Goal: Information Seeking & Learning: Learn about a topic

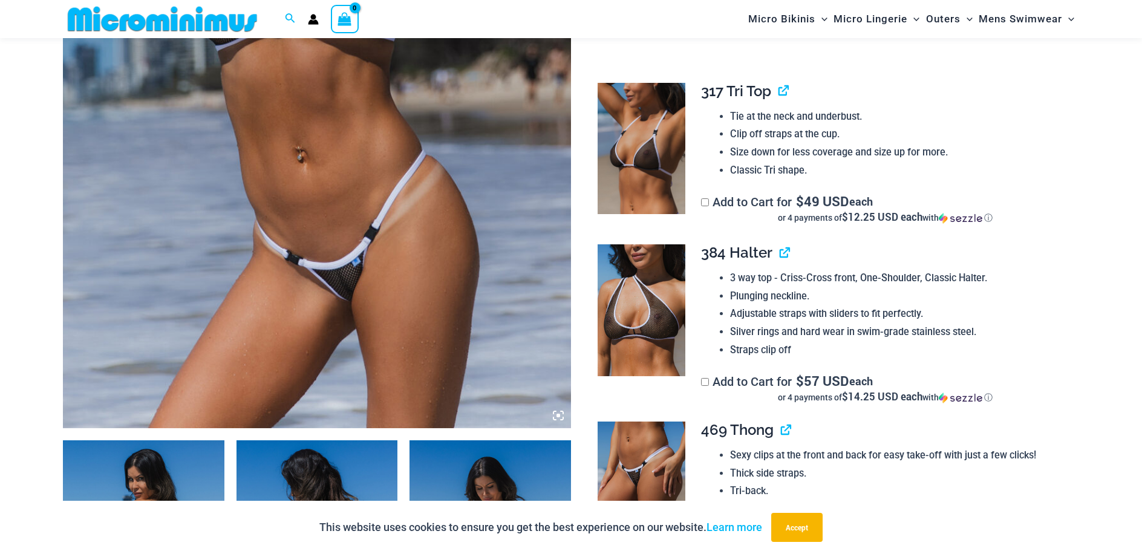
scroll to position [292, 0]
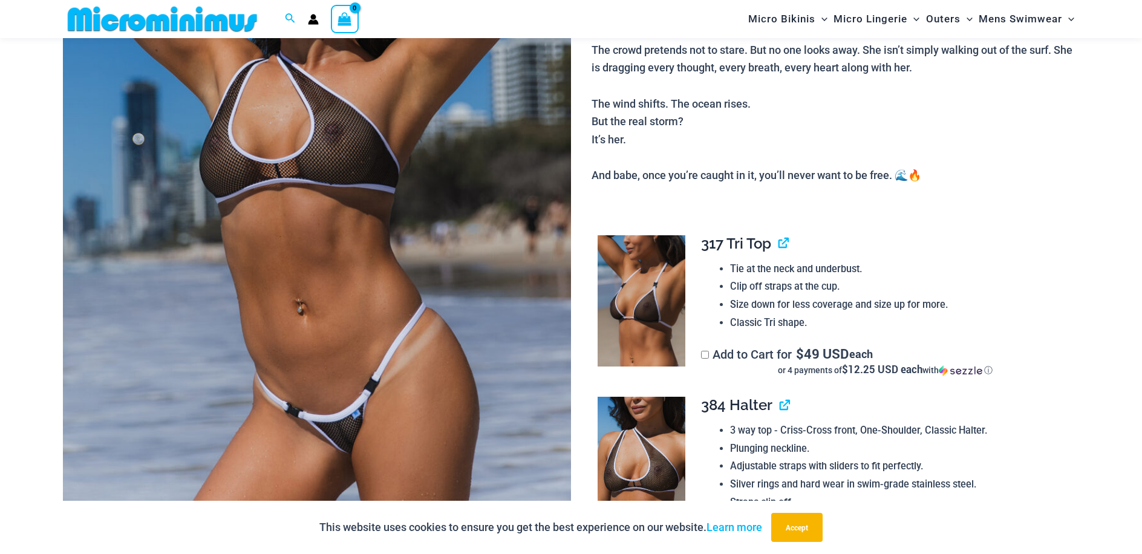
click at [279, 238] on img at bounding box center [317, 199] width 508 height 762
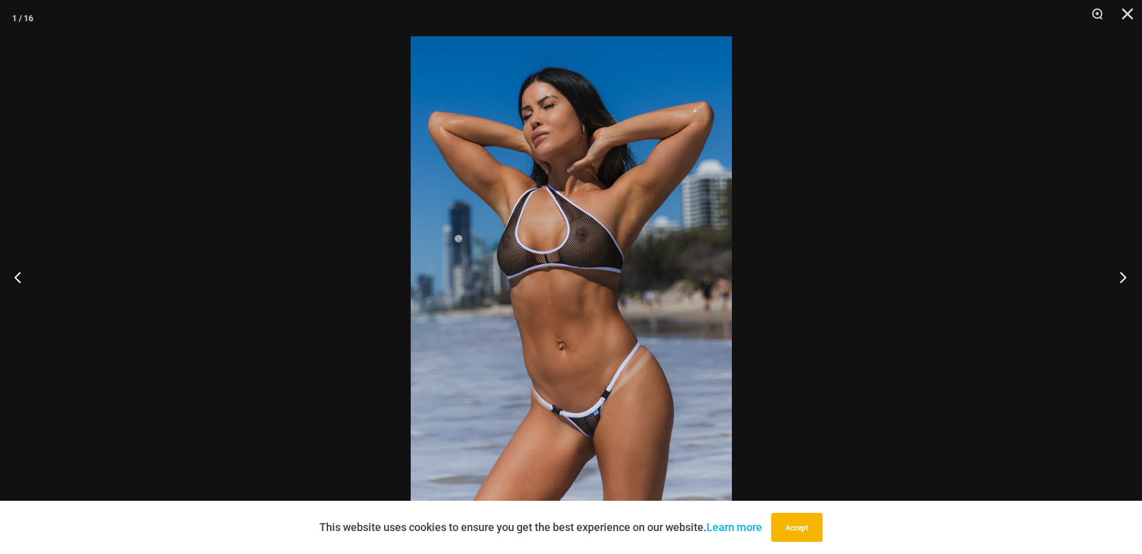
click at [1118, 275] on button "Next" at bounding box center [1119, 277] width 45 height 61
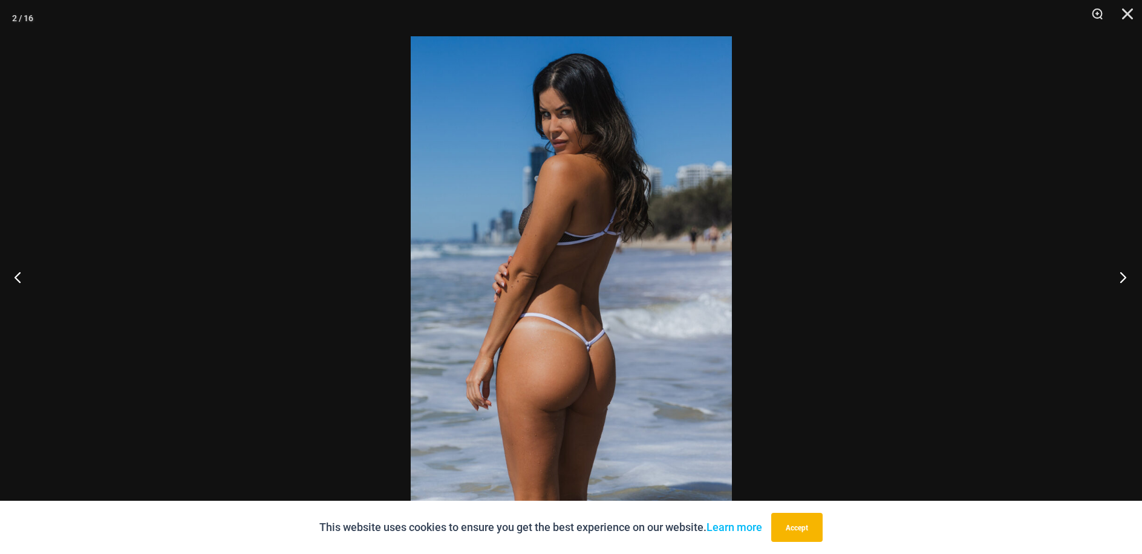
click at [1125, 290] on button "Next" at bounding box center [1119, 277] width 45 height 61
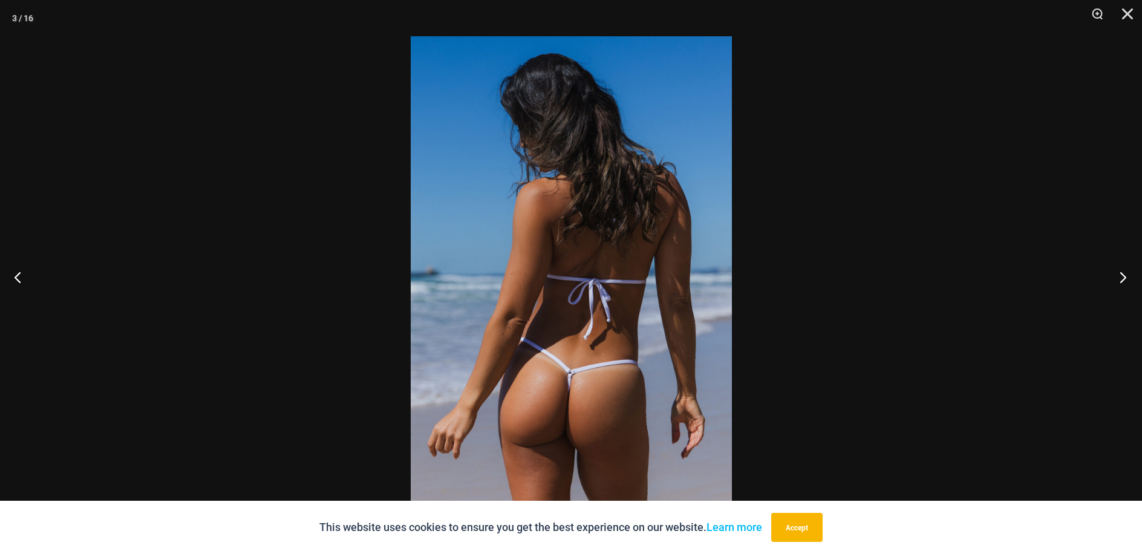
click at [1119, 274] on button "Next" at bounding box center [1119, 277] width 45 height 61
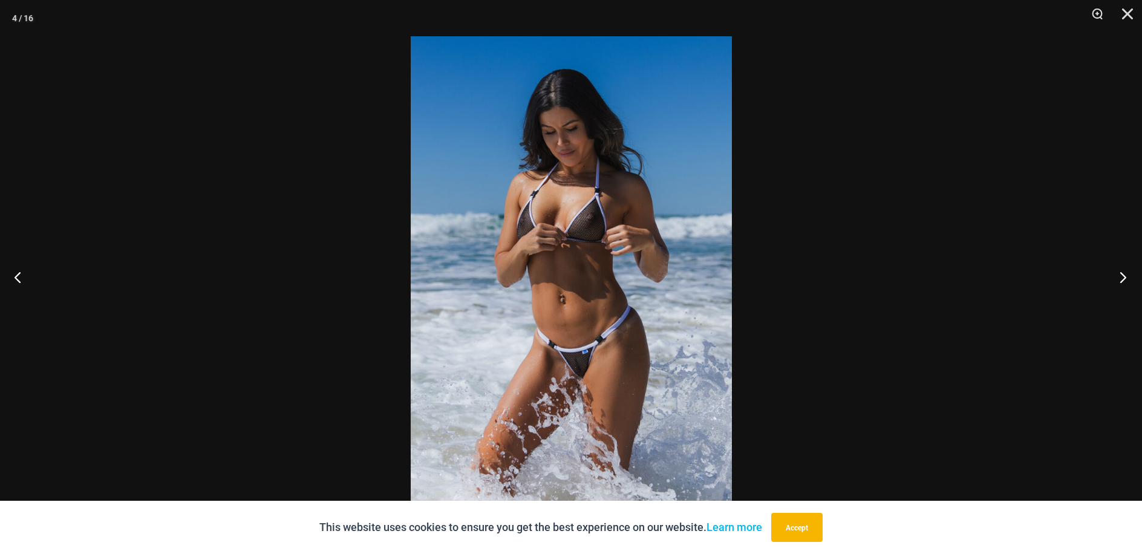
click at [1116, 282] on button "Next" at bounding box center [1119, 277] width 45 height 61
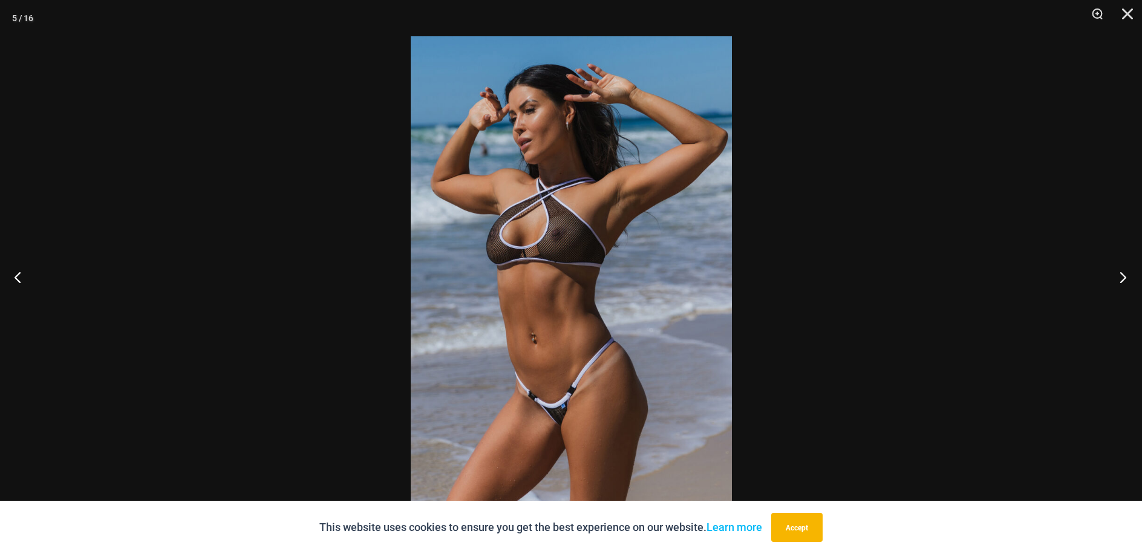
click at [1128, 276] on button "Next" at bounding box center [1119, 277] width 45 height 61
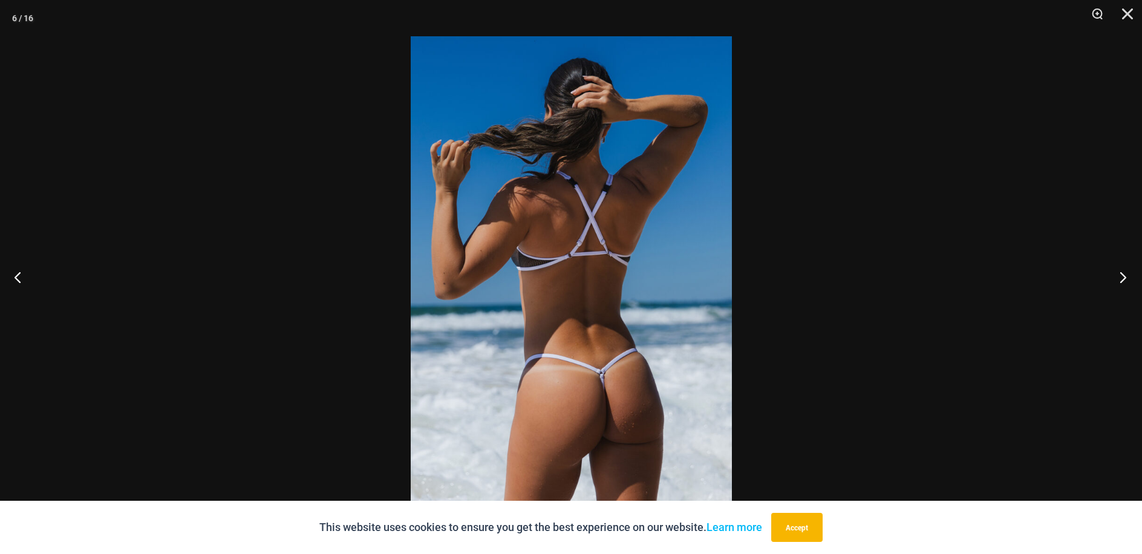
click at [1122, 283] on button "Next" at bounding box center [1119, 277] width 45 height 61
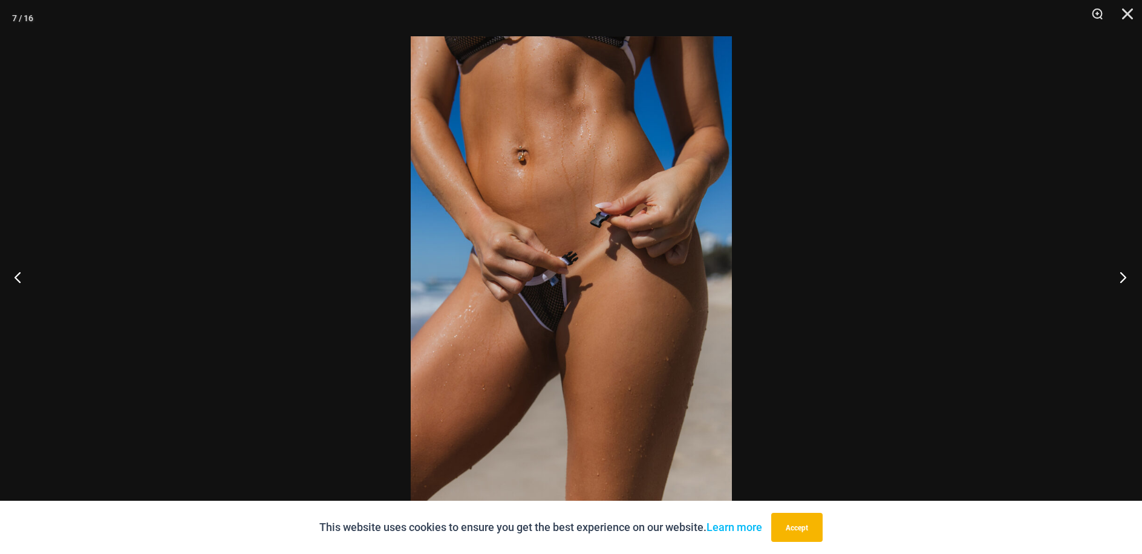
click at [1128, 277] on button "Next" at bounding box center [1119, 277] width 45 height 61
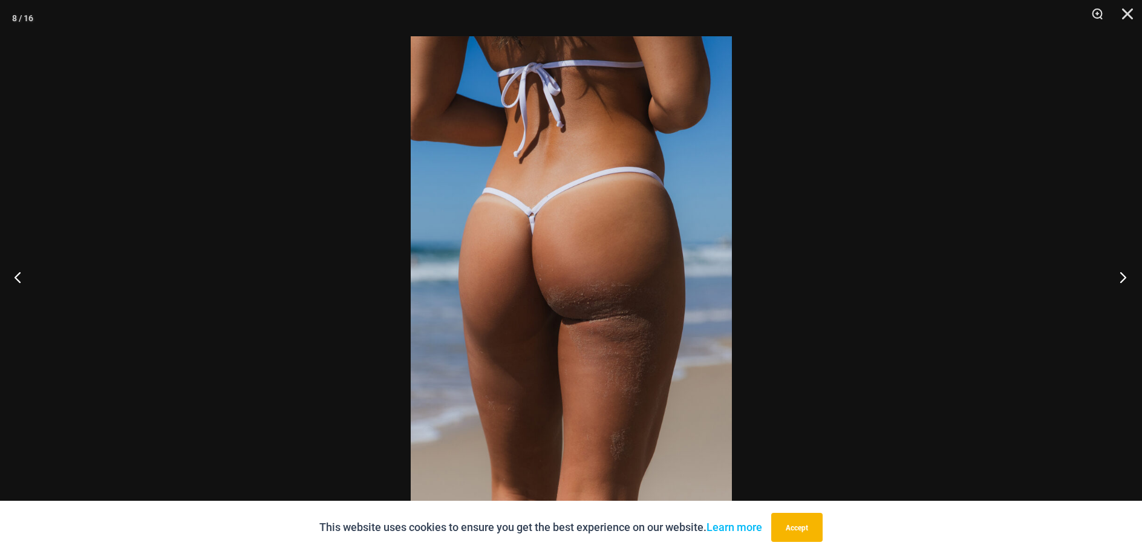
click at [1128, 278] on button "Next" at bounding box center [1119, 277] width 45 height 61
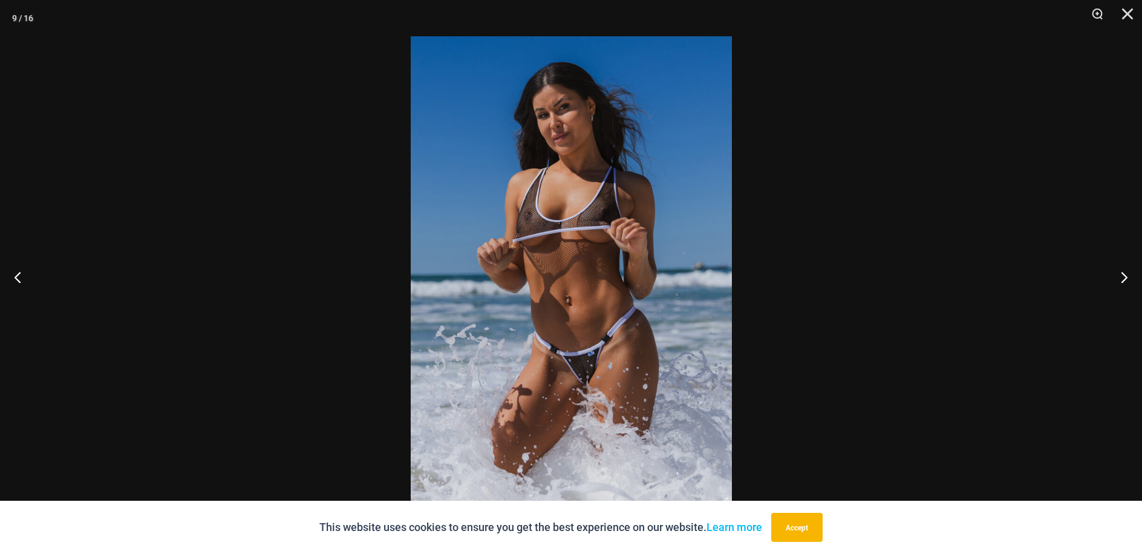
drag, startPoint x: 486, startPoint y: 313, endPoint x: 492, endPoint y: 311, distance: 6.5
click at [1118, 281] on button "Next" at bounding box center [1119, 277] width 45 height 61
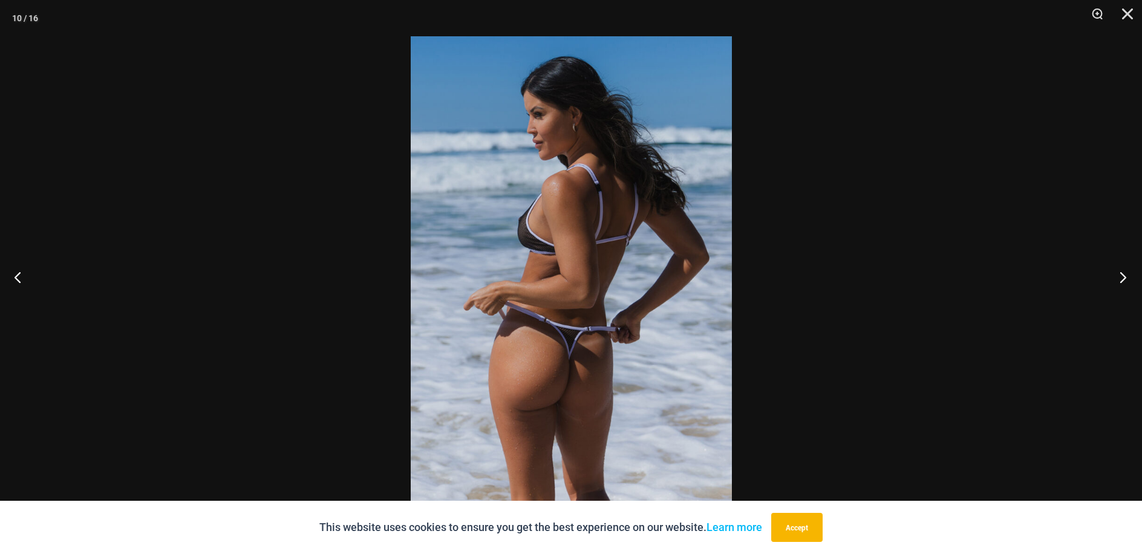
click at [1120, 289] on button "Next" at bounding box center [1119, 277] width 45 height 61
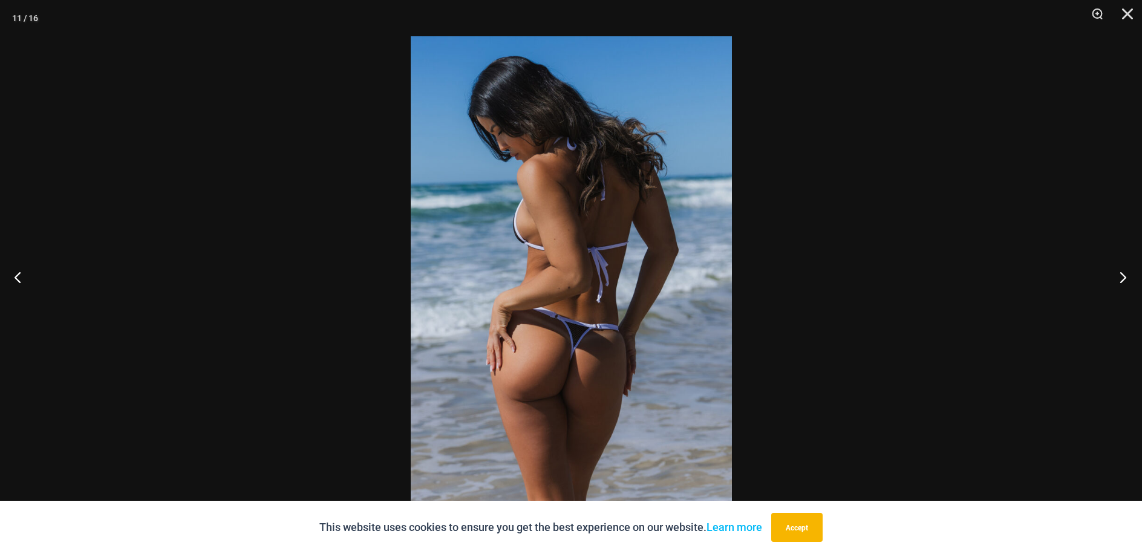
click at [1121, 289] on button "Next" at bounding box center [1119, 277] width 45 height 61
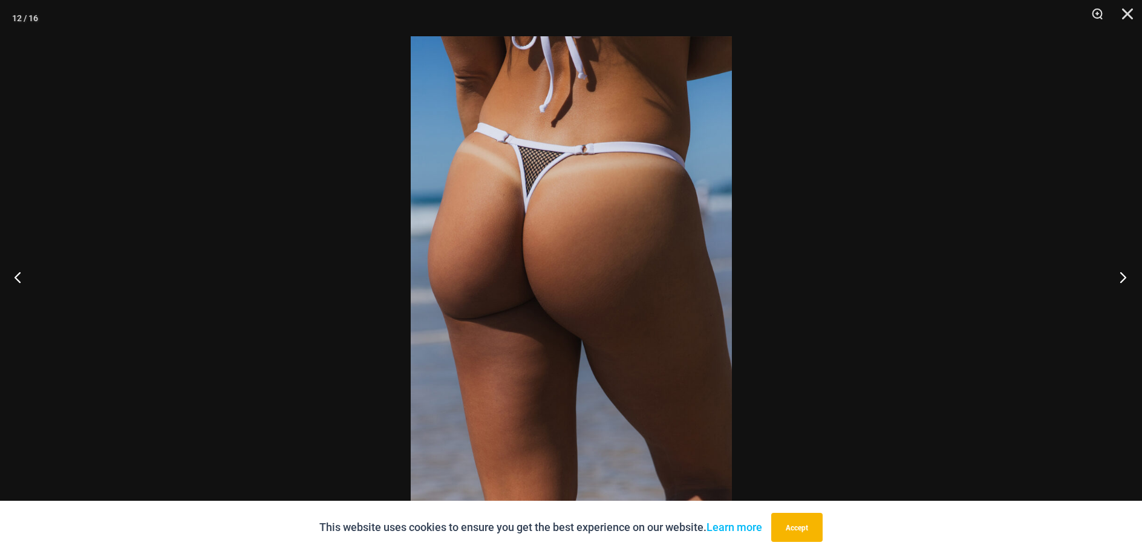
click at [1121, 289] on button "Next" at bounding box center [1119, 277] width 45 height 61
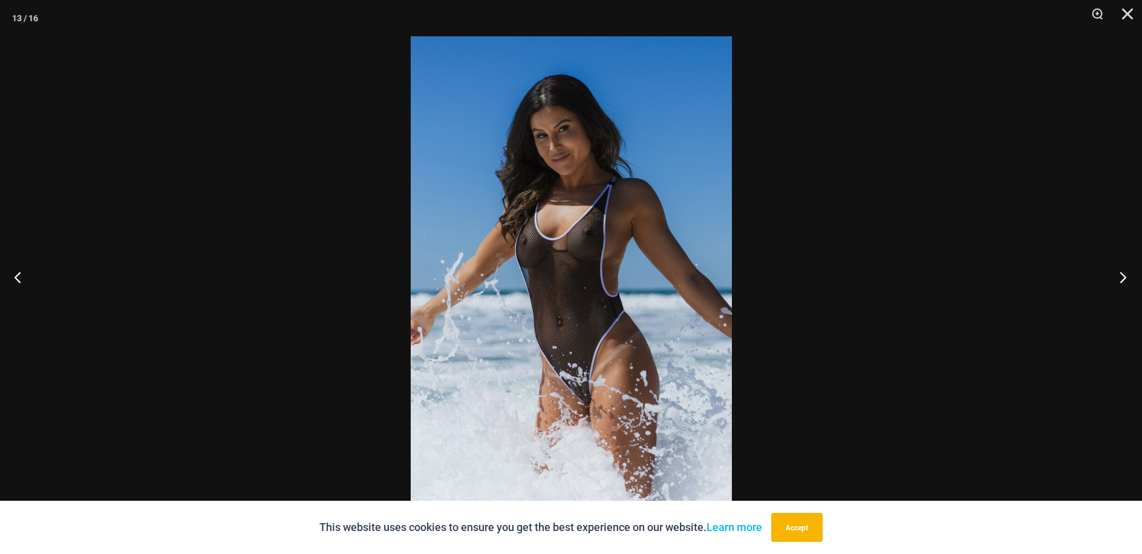
click at [1116, 278] on button "Next" at bounding box center [1119, 277] width 45 height 61
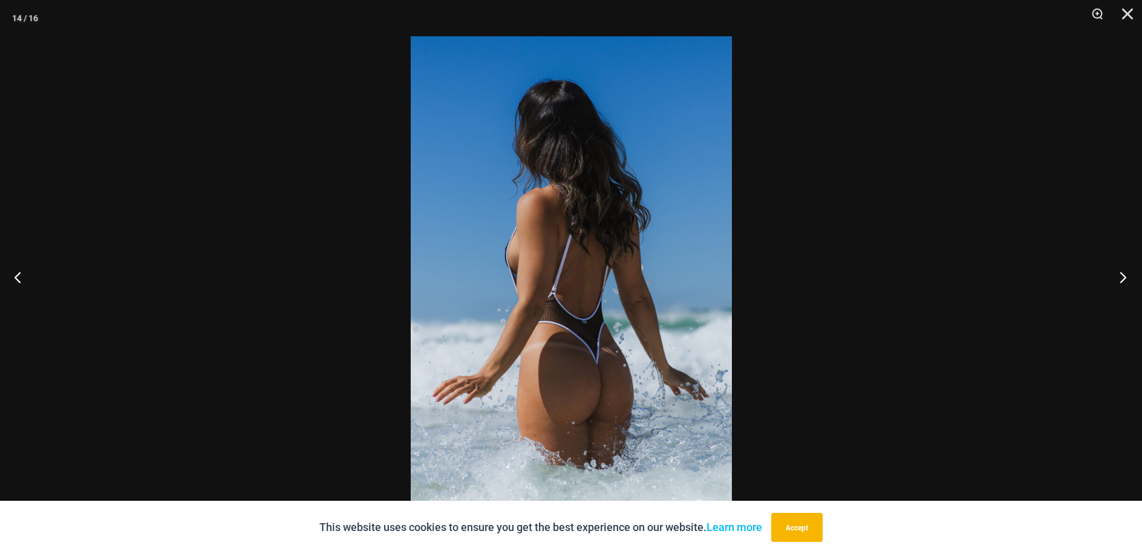
click at [1125, 287] on button "Next" at bounding box center [1119, 277] width 45 height 61
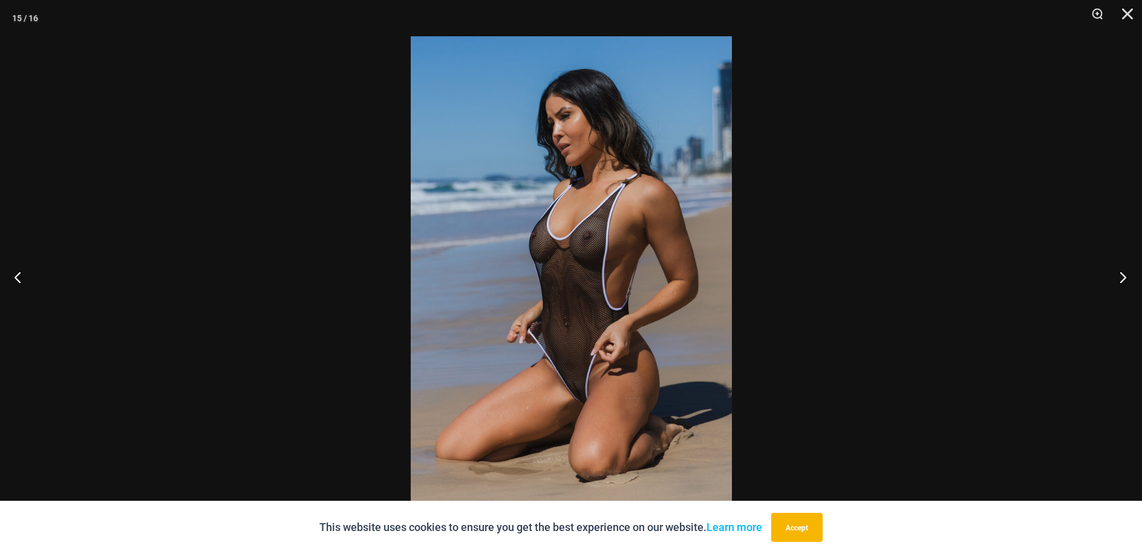
click at [1121, 275] on button "Next" at bounding box center [1119, 277] width 45 height 61
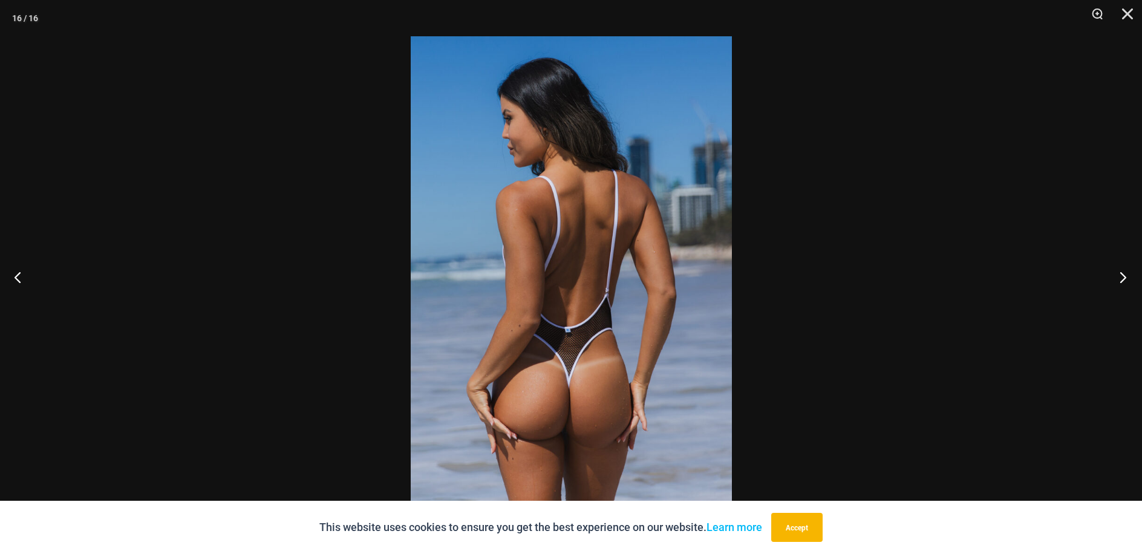
click at [1121, 275] on button "Next" at bounding box center [1119, 277] width 45 height 61
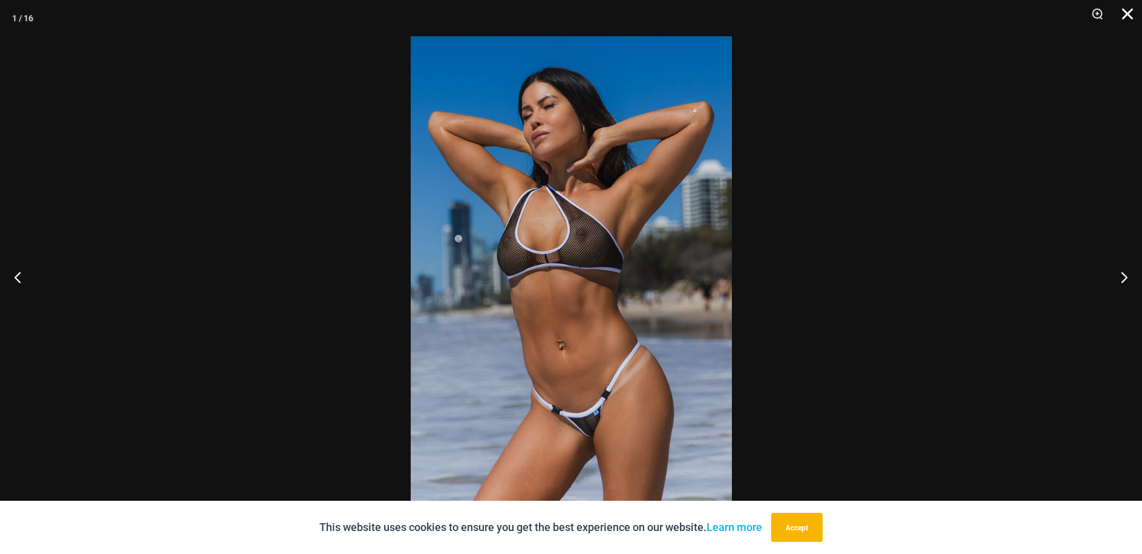
click at [1125, 15] on button "Close" at bounding box center [1123, 18] width 30 height 36
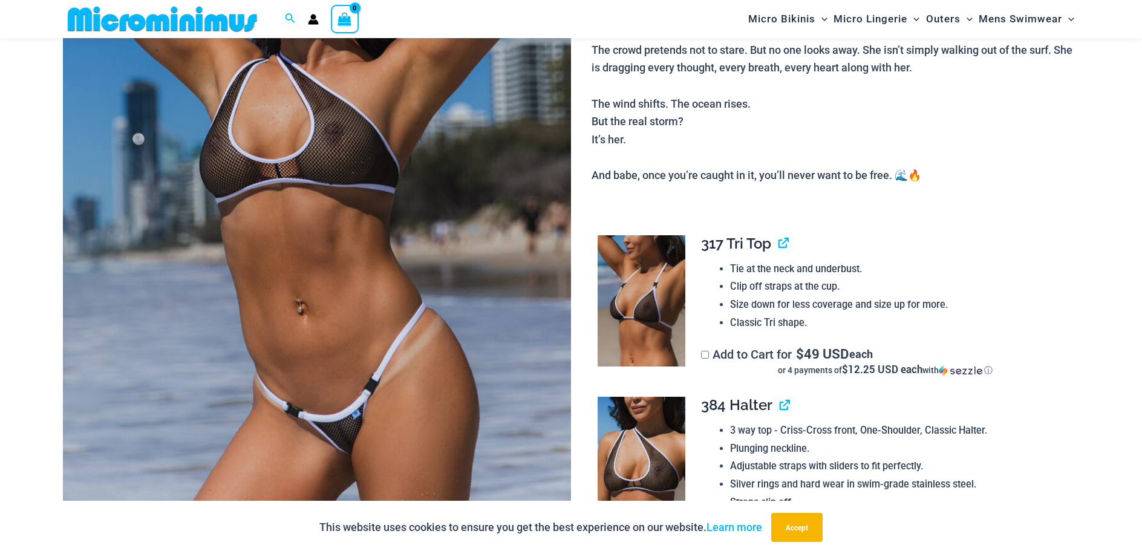
click at [646, 315] on img at bounding box center [642, 301] width 88 height 132
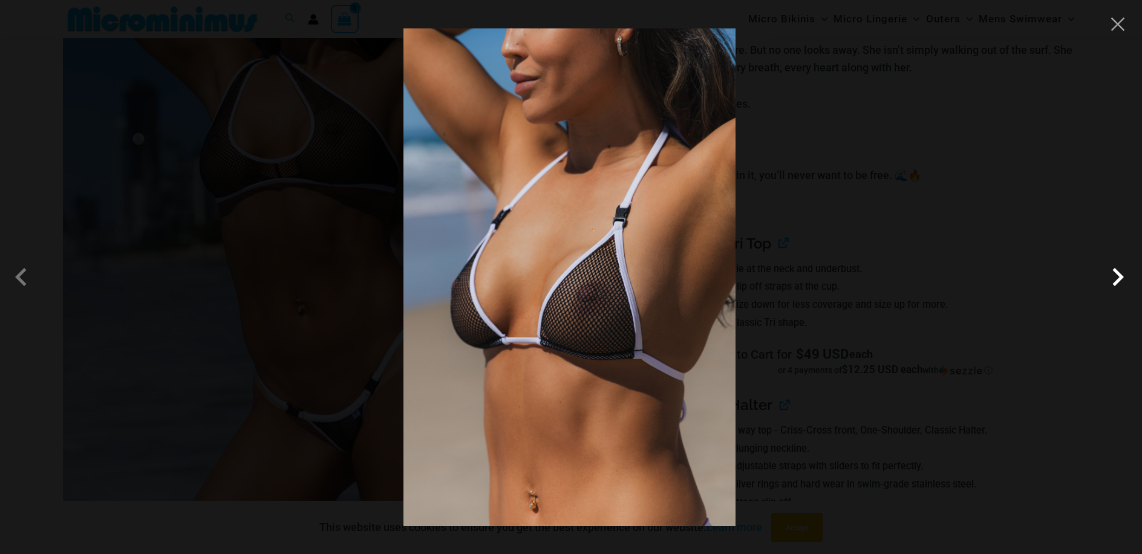
click at [1122, 285] on span at bounding box center [1118, 277] width 36 height 36
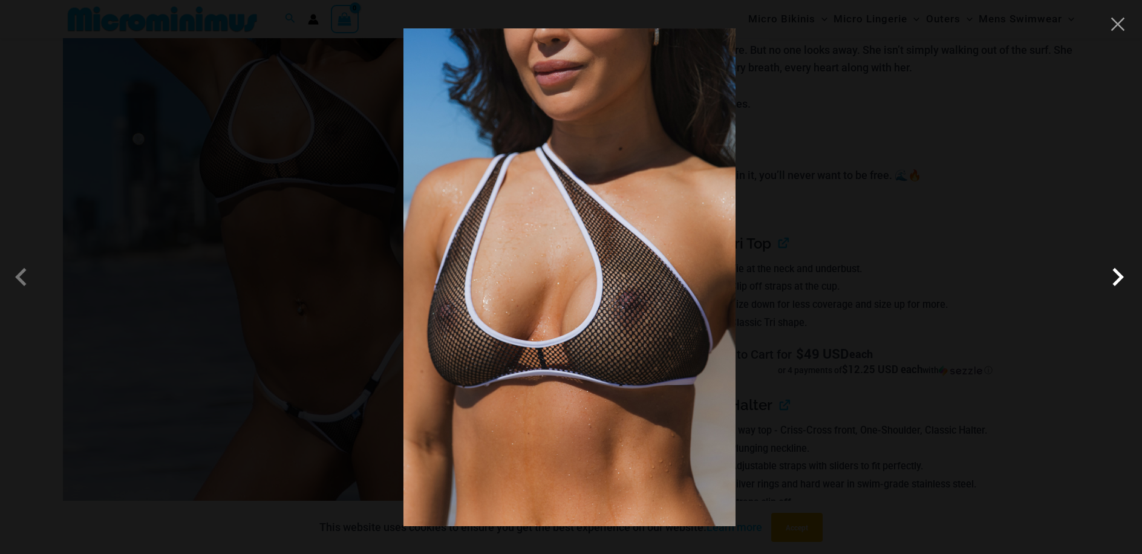
click at [1120, 275] on span at bounding box center [1118, 277] width 36 height 36
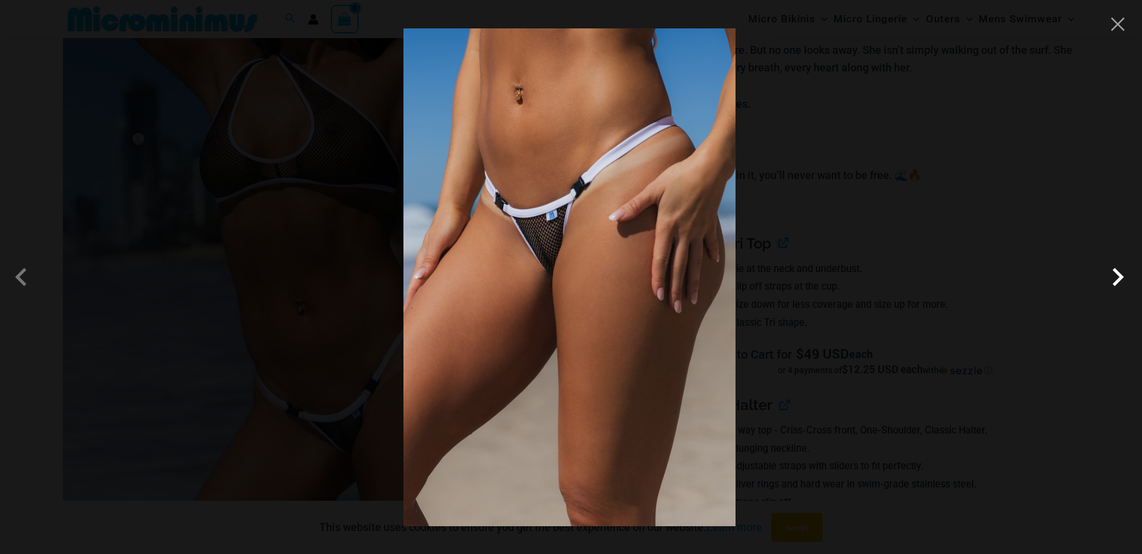
click at [1120, 275] on span at bounding box center [1118, 277] width 36 height 36
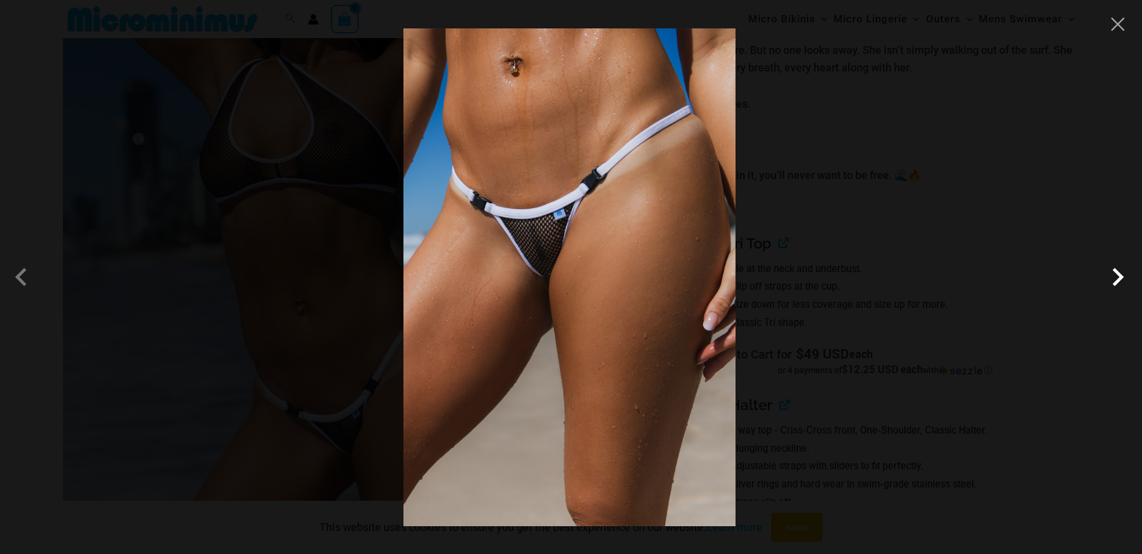
click at [1119, 273] on span at bounding box center [1118, 277] width 36 height 36
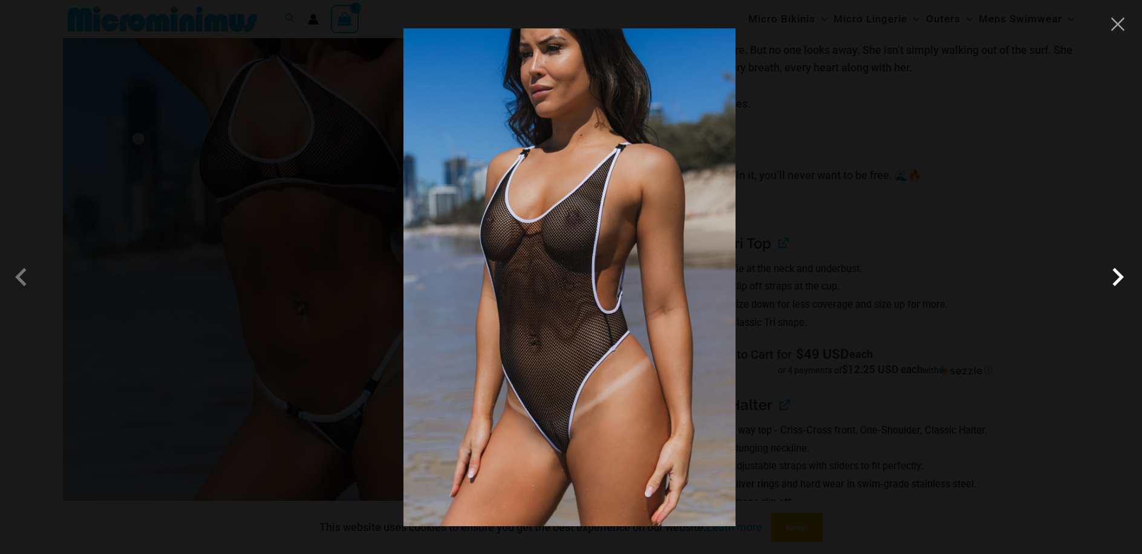
click at [1105, 287] on span at bounding box center [1118, 277] width 36 height 36
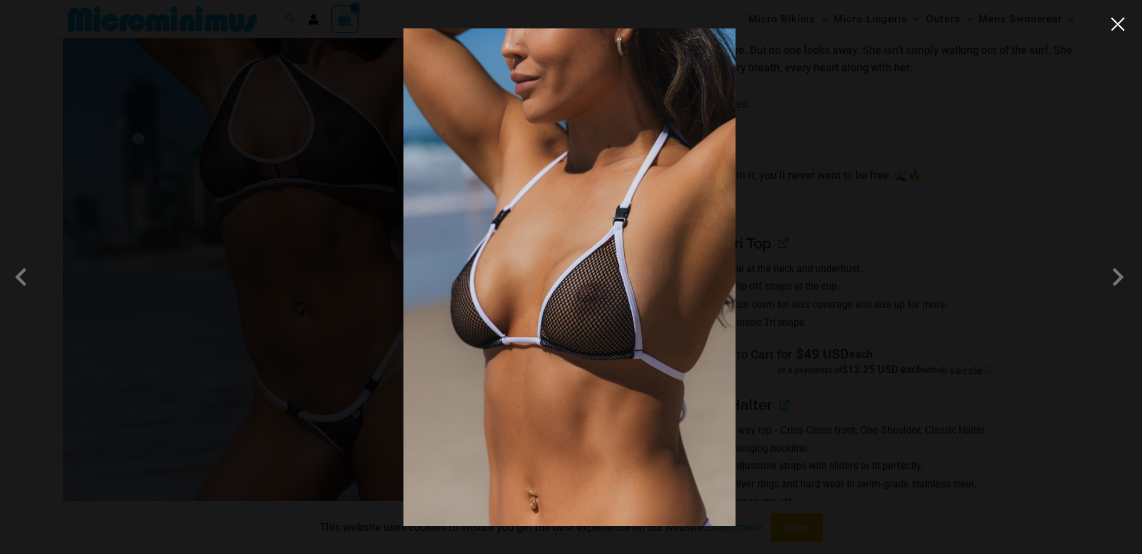
click at [1117, 31] on button "Close" at bounding box center [1118, 24] width 18 height 18
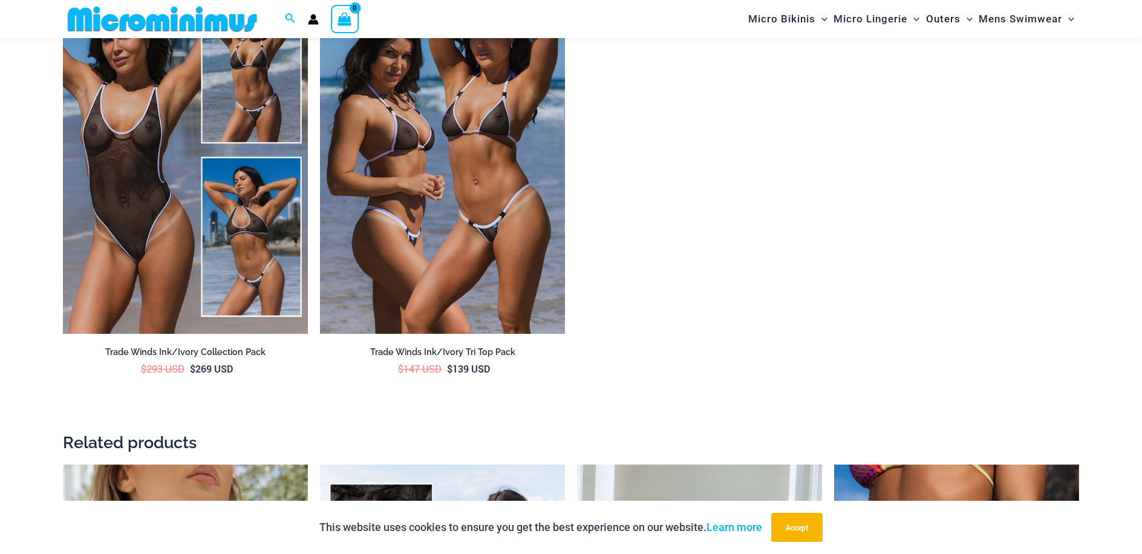
scroll to position [2107, 0]
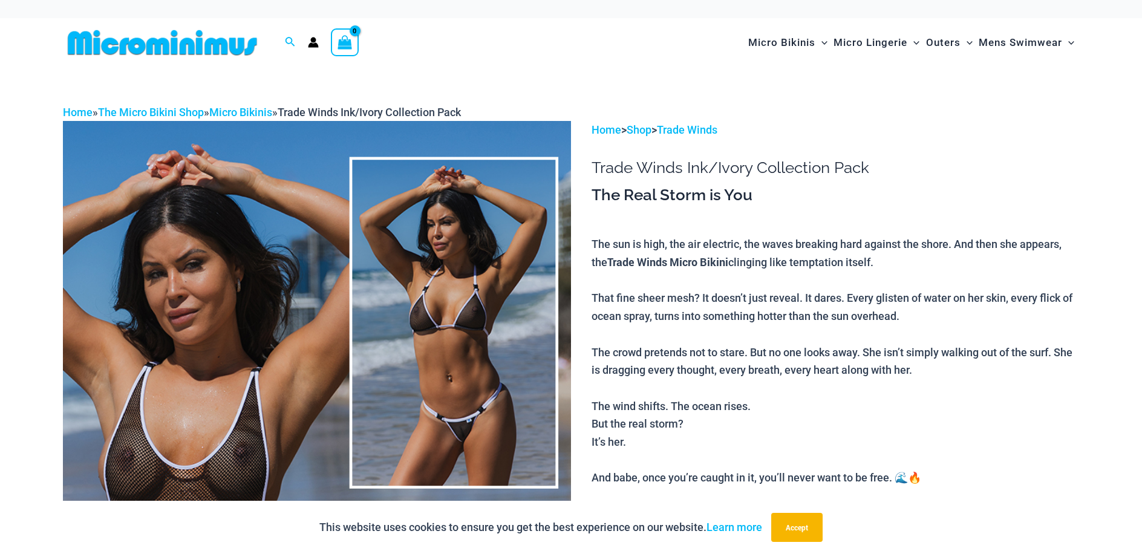
click at [264, 293] on img at bounding box center [317, 502] width 508 height 762
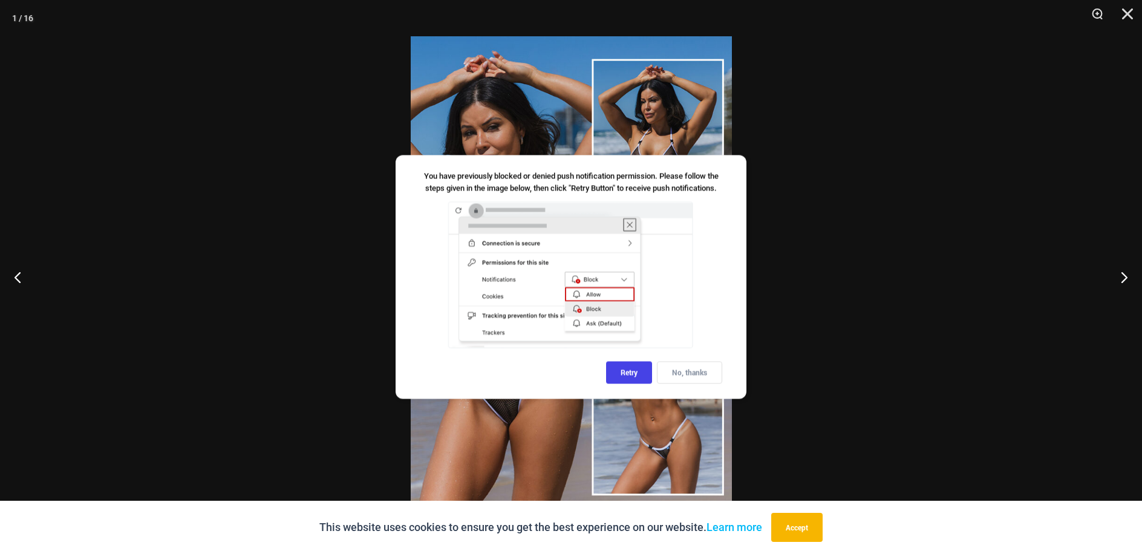
click at [697, 376] on div "No, thanks" at bounding box center [689, 373] width 65 height 22
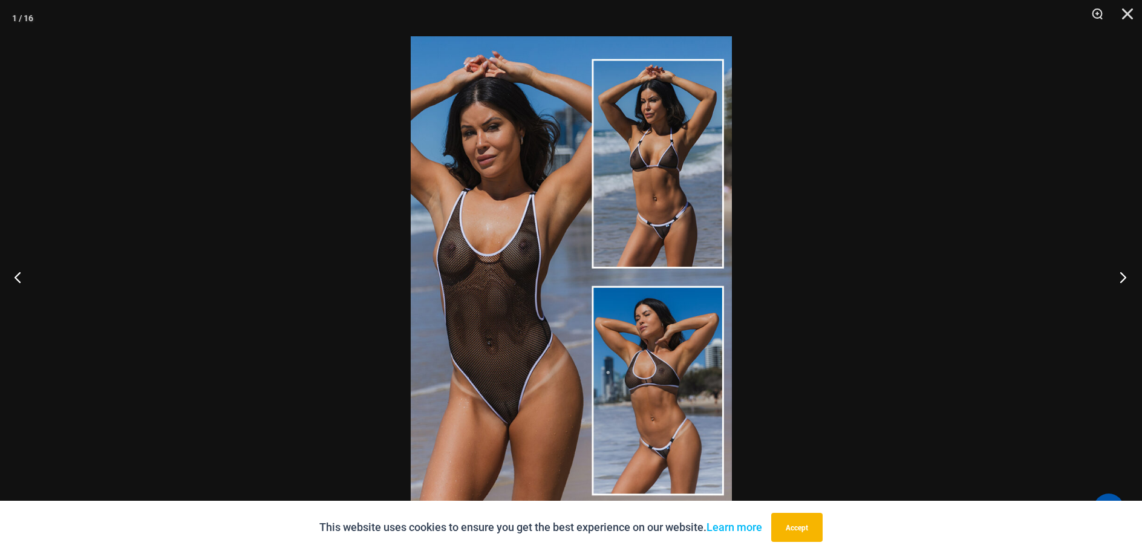
click at [1117, 284] on button "Next" at bounding box center [1119, 277] width 45 height 61
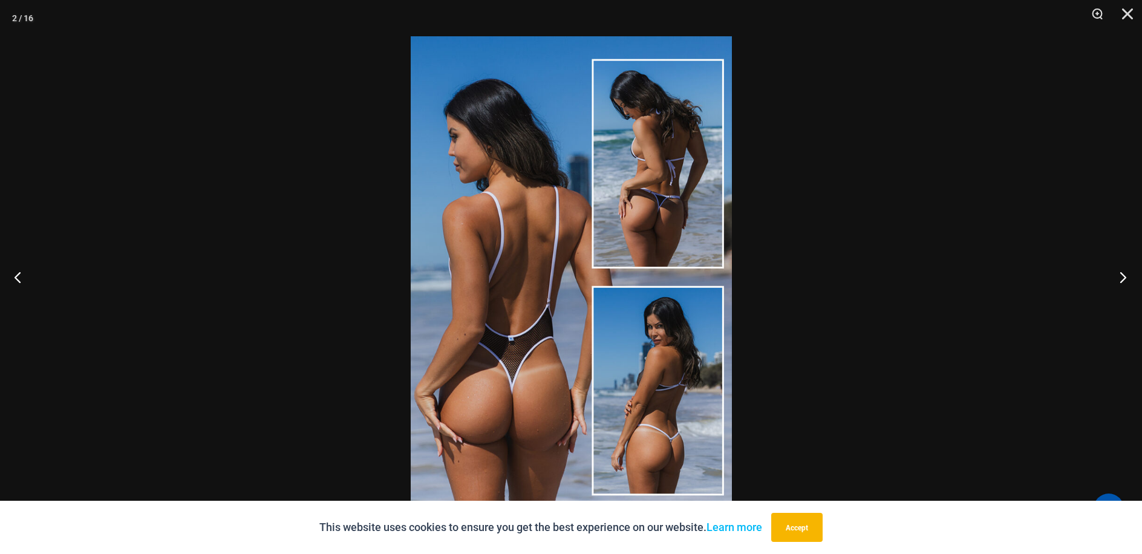
click at [1117, 284] on button "Next" at bounding box center [1119, 277] width 45 height 61
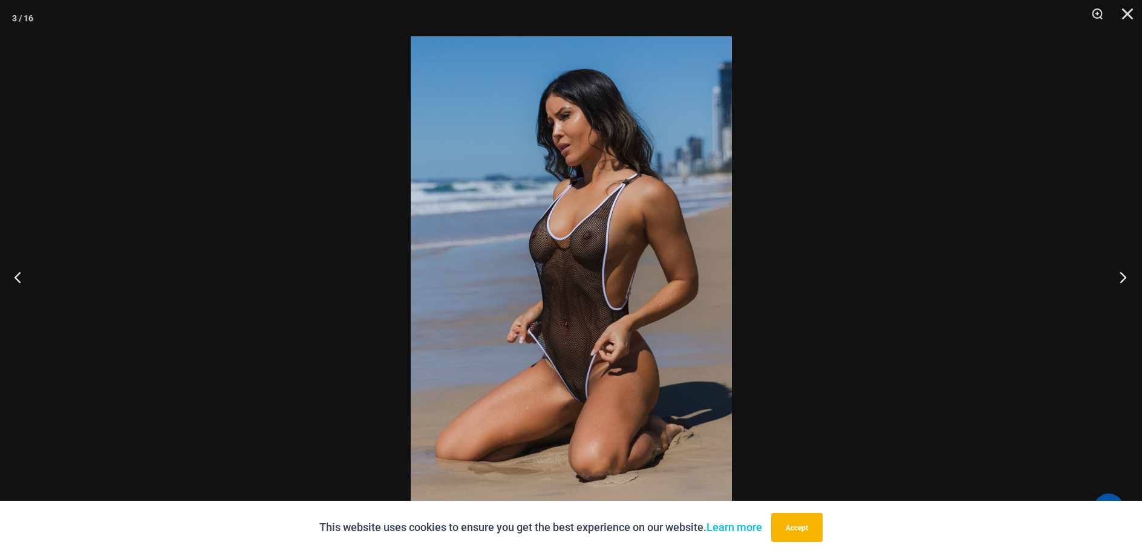
click at [1124, 280] on button "Next" at bounding box center [1119, 277] width 45 height 61
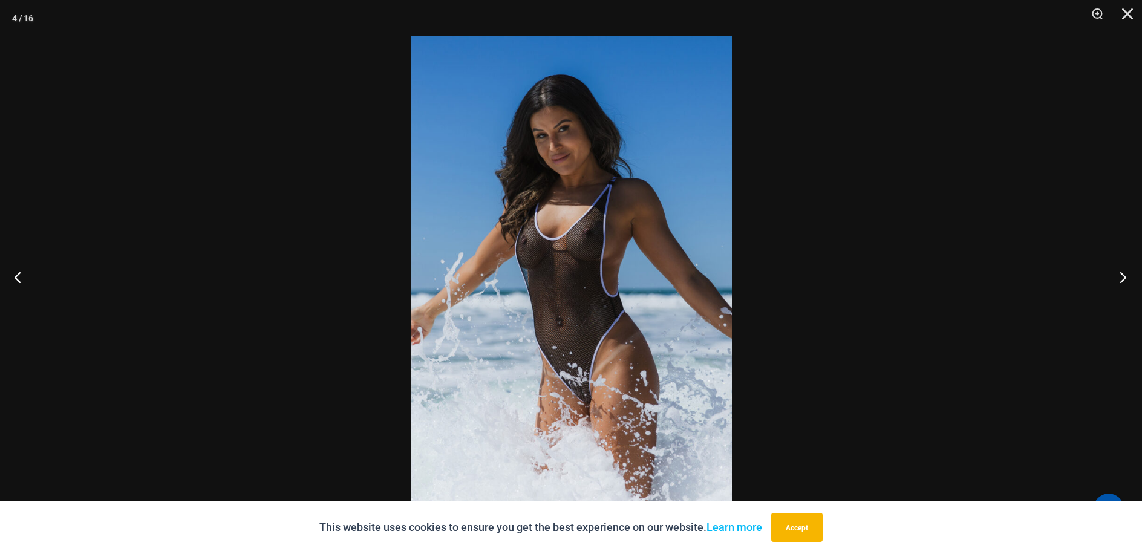
click at [1123, 284] on button "Next" at bounding box center [1119, 277] width 45 height 61
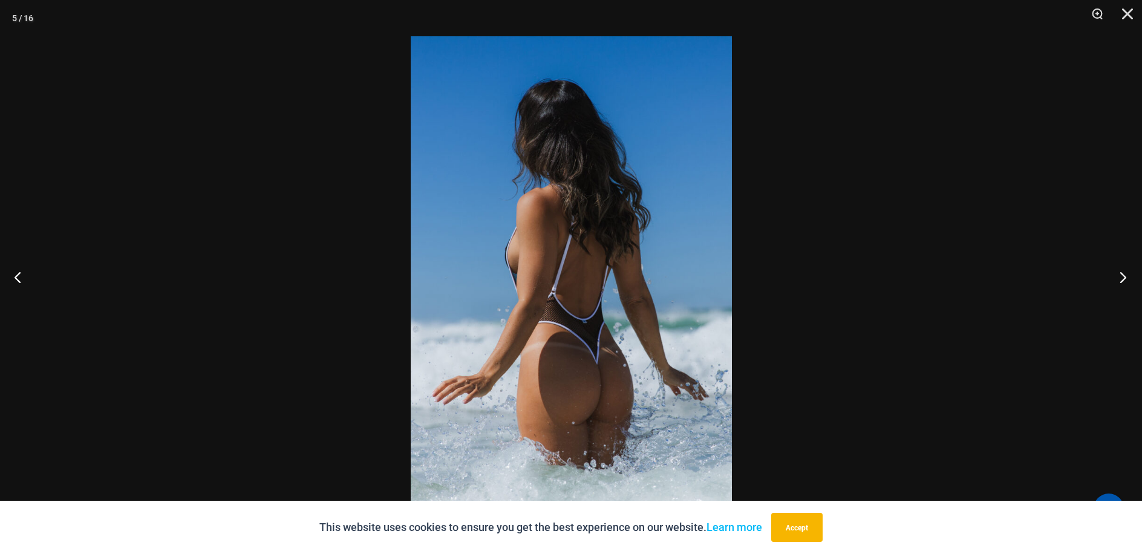
click at [1122, 286] on button "Next" at bounding box center [1119, 277] width 45 height 61
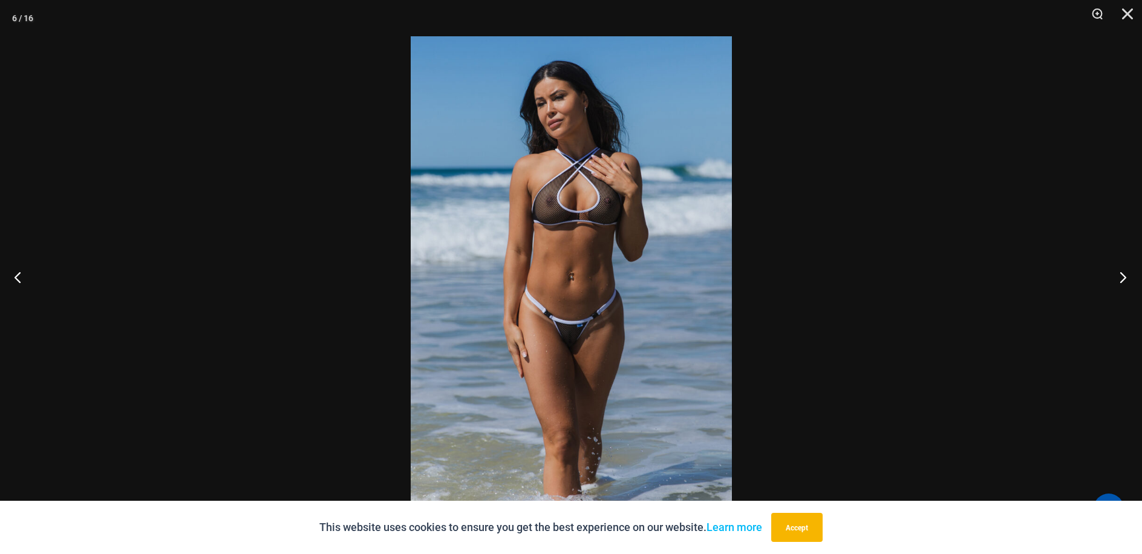
click at [1120, 286] on button "Next" at bounding box center [1119, 277] width 45 height 61
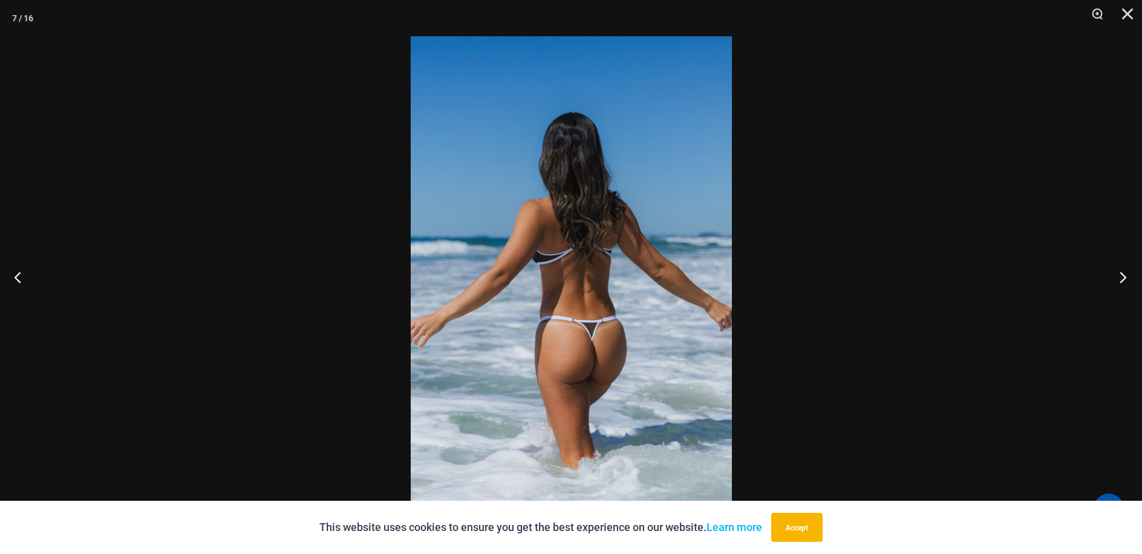
click at [1120, 286] on button "Next" at bounding box center [1119, 277] width 45 height 61
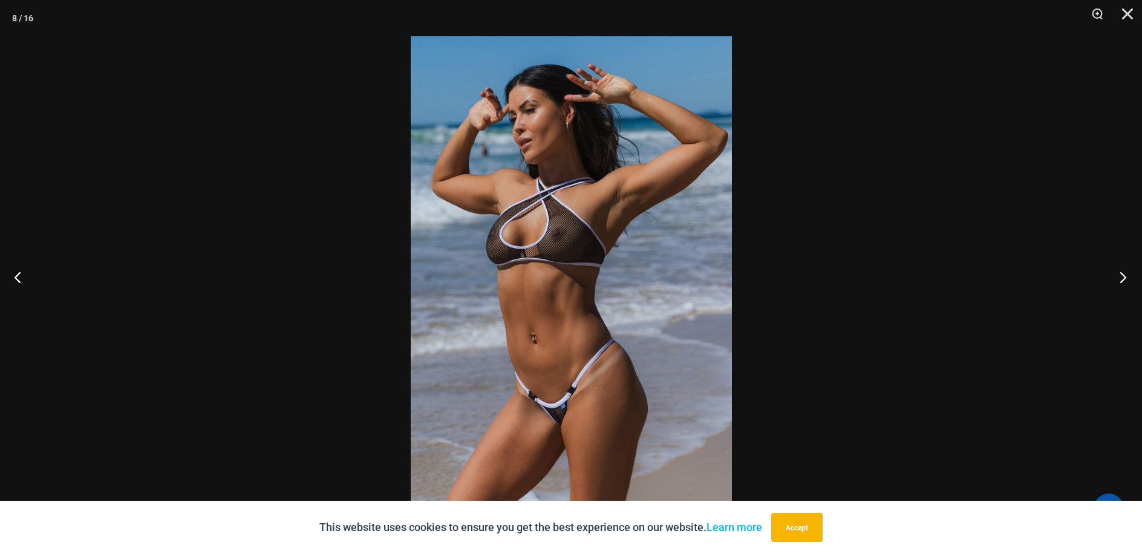
click at [1118, 287] on button "Next" at bounding box center [1119, 277] width 45 height 61
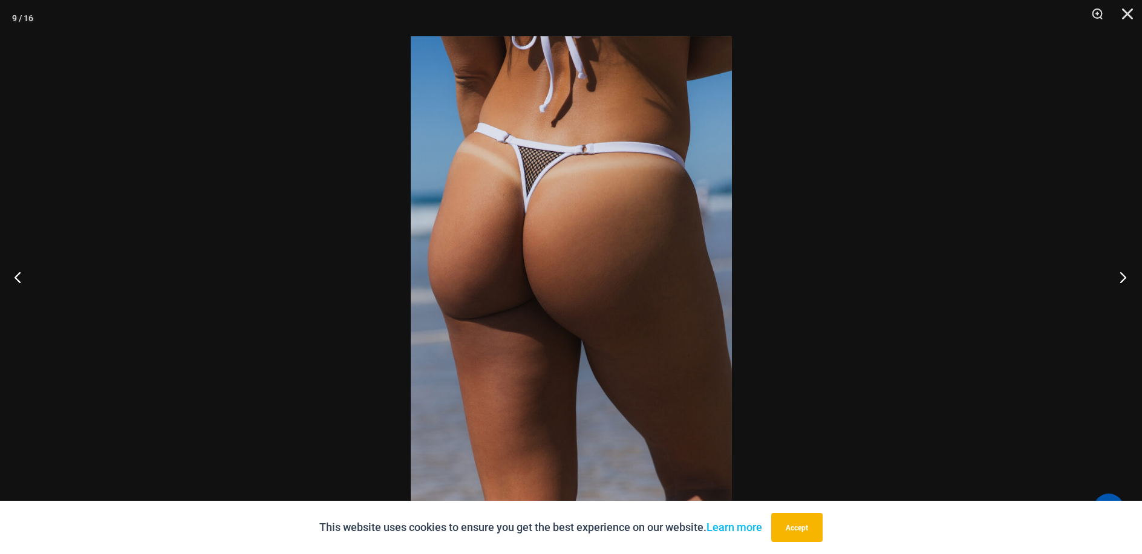
click at [1118, 287] on button "Next" at bounding box center [1119, 277] width 45 height 61
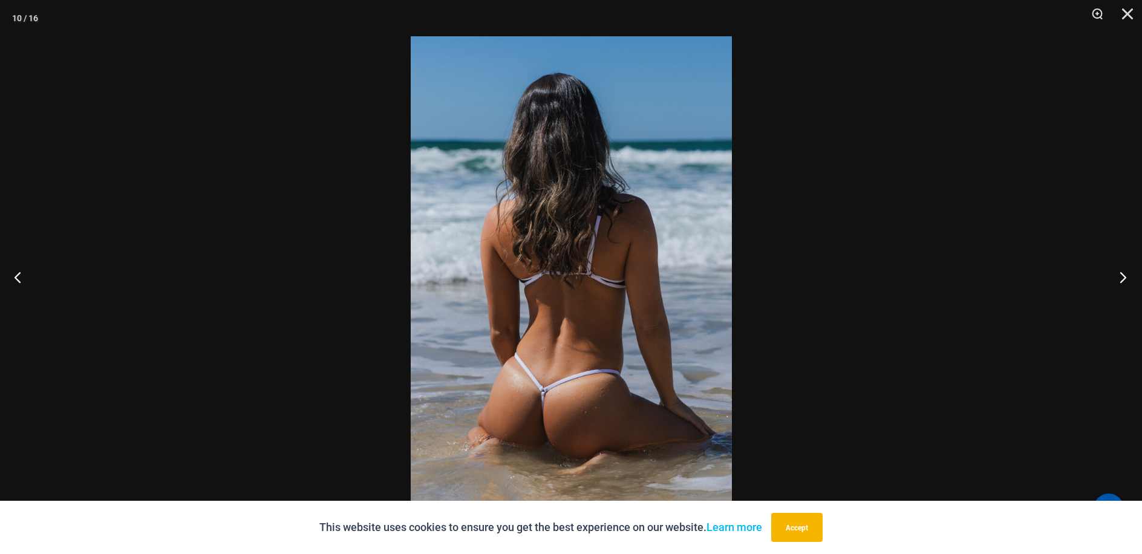
click at [1118, 287] on button "Next" at bounding box center [1119, 277] width 45 height 61
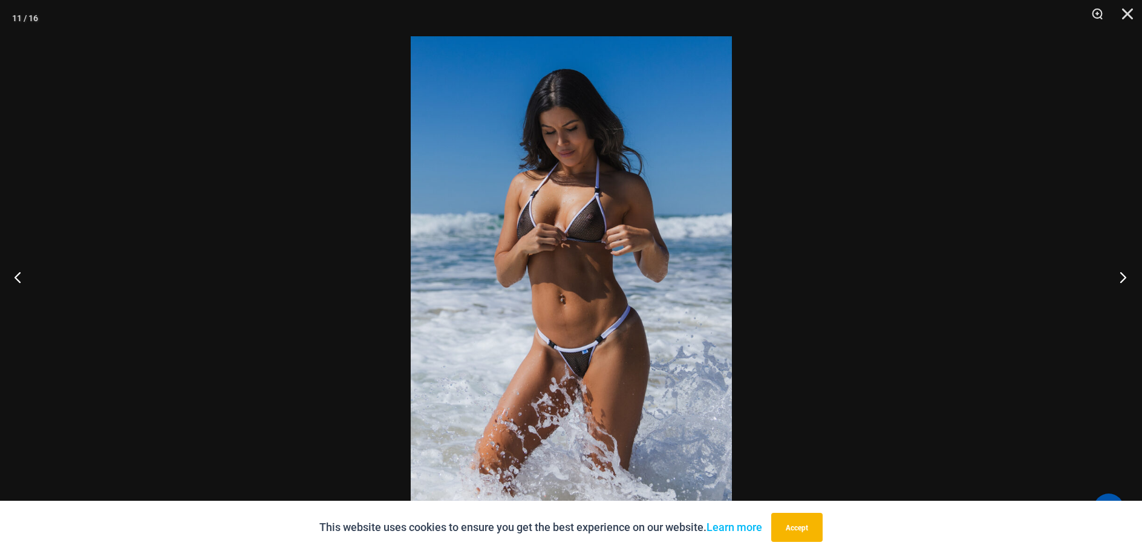
click at [1114, 287] on button "Next" at bounding box center [1119, 277] width 45 height 61
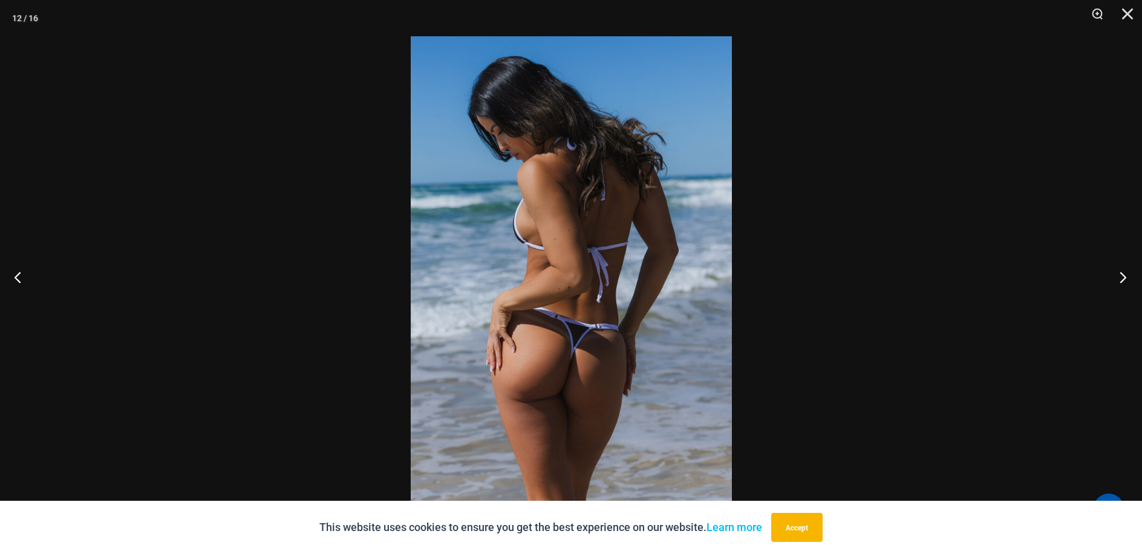
click at [1114, 287] on button "Next" at bounding box center [1119, 277] width 45 height 61
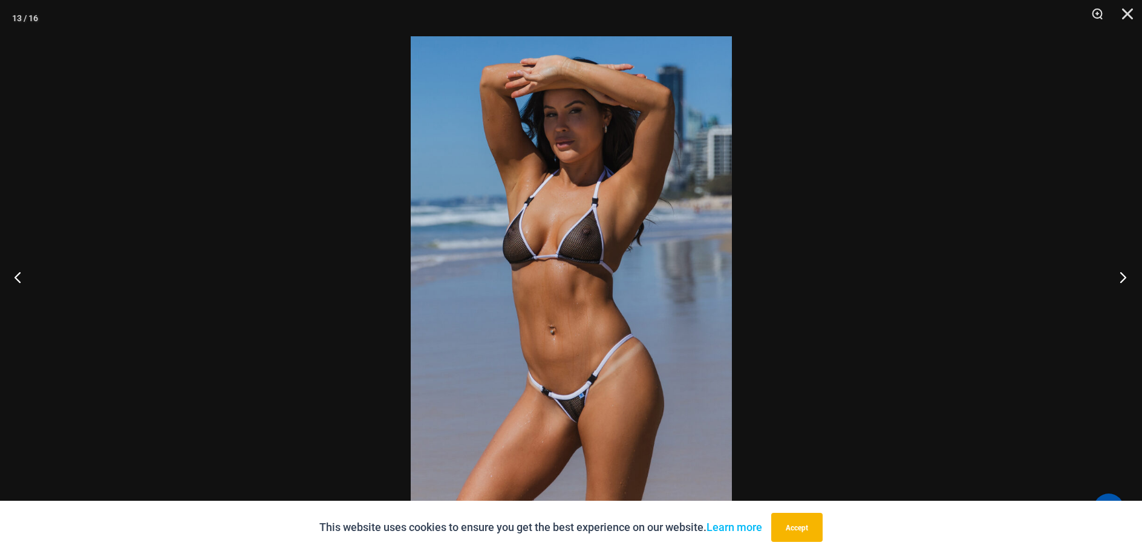
click at [1120, 273] on button "Next" at bounding box center [1119, 277] width 45 height 61
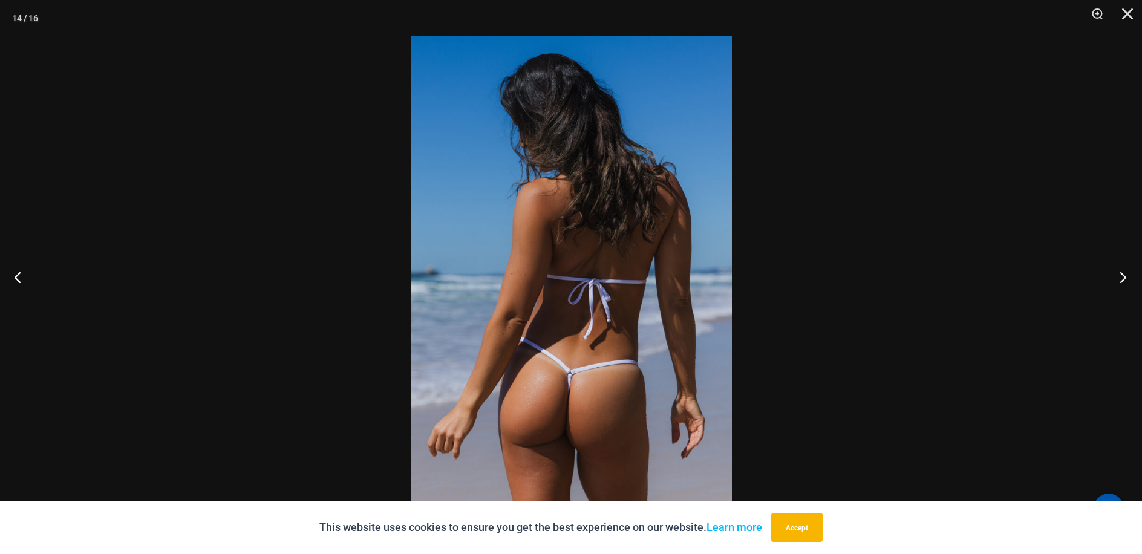
click at [1120, 273] on button "Next" at bounding box center [1119, 277] width 45 height 61
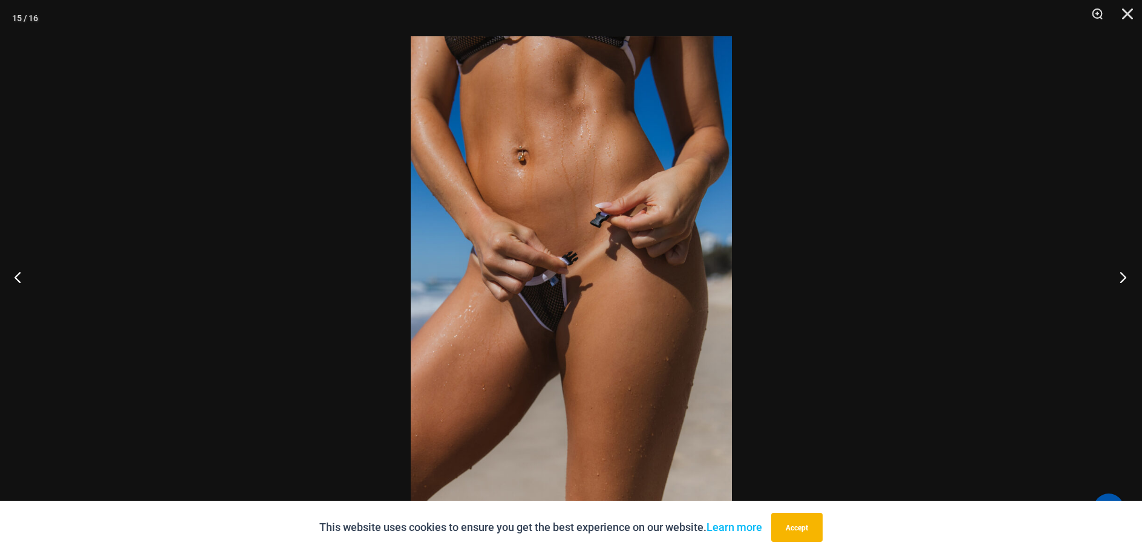
click at [1120, 273] on button "Next" at bounding box center [1119, 277] width 45 height 61
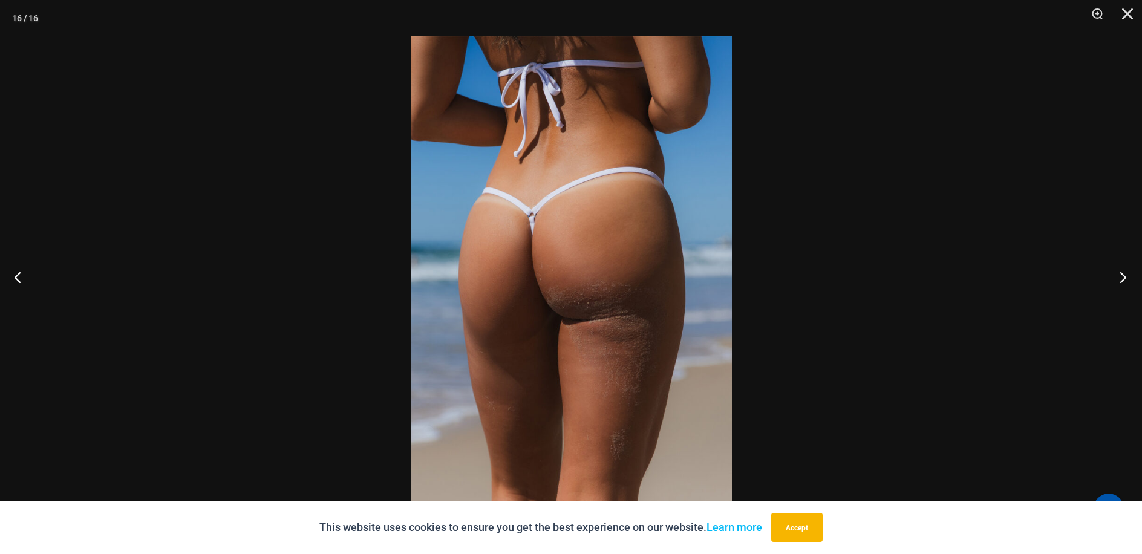
click at [1120, 273] on button "Next" at bounding box center [1119, 277] width 45 height 61
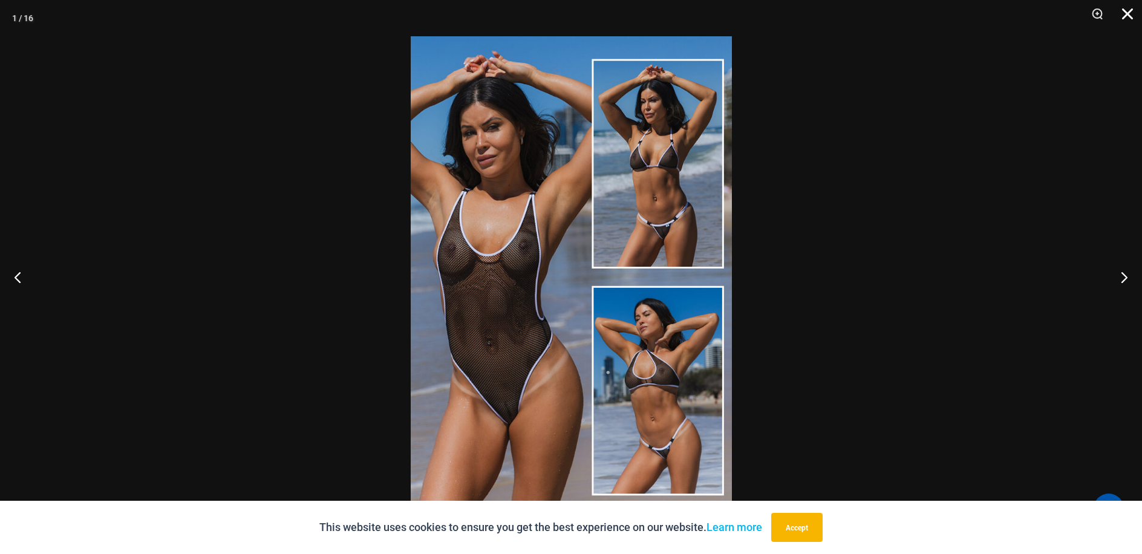
click at [1123, 17] on button "Close" at bounding box center [1123, 18] width 30 height 36
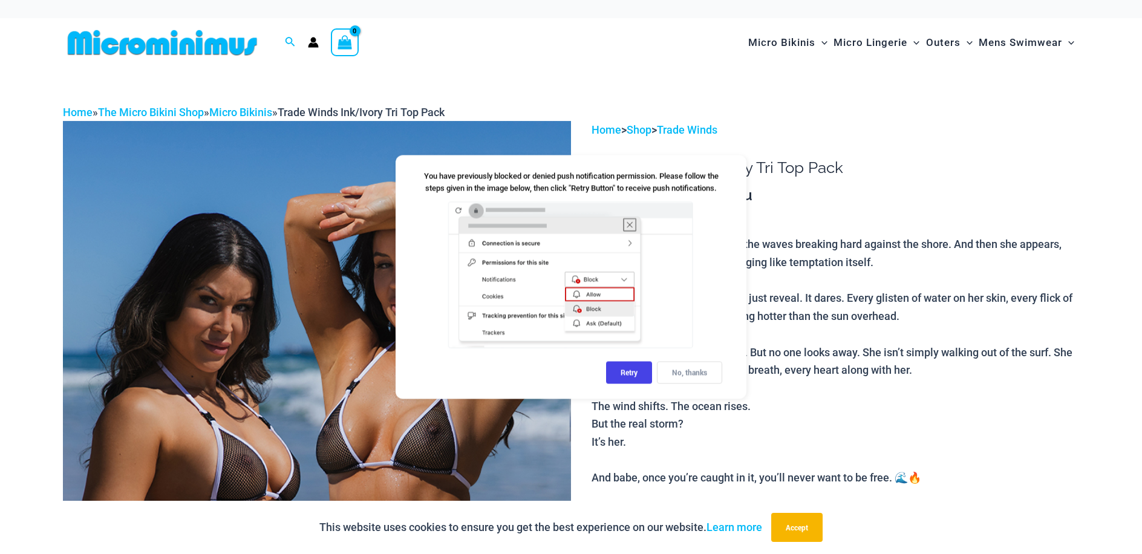
click at [702, 371] on div "No, thanks" at bounding box center [689, 373] width 65 height 22
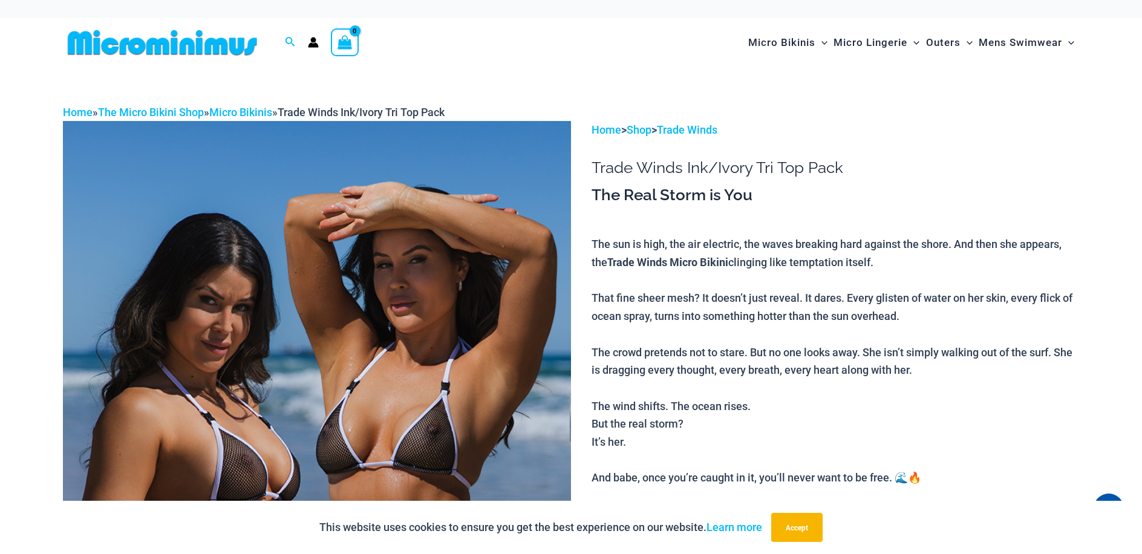
click at [244, 332] on img at bounding box center [317, 502] width 508 height 762
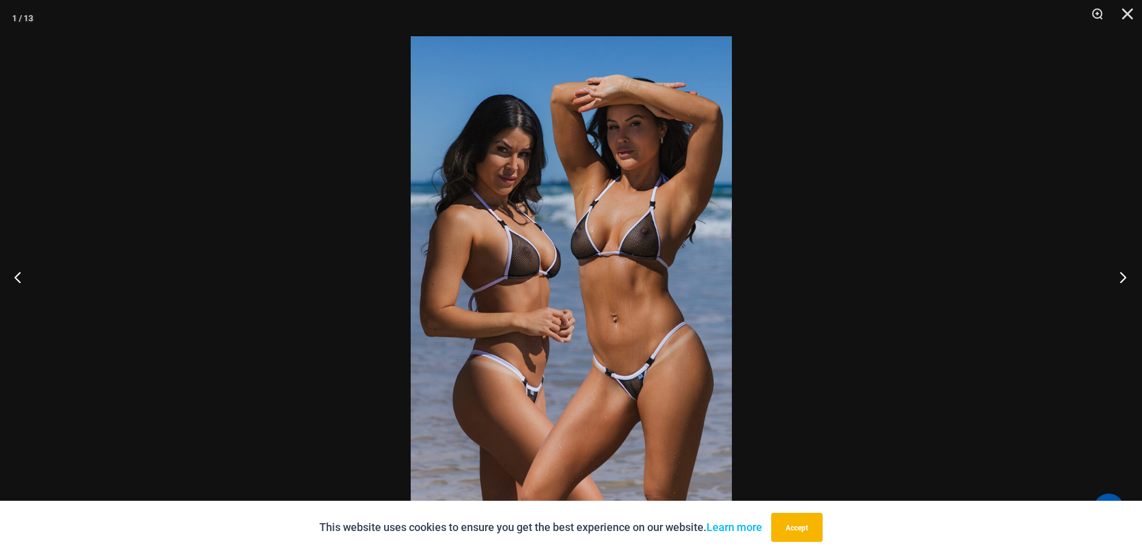
click at [1130, 280] on button "Next" at bounding box center [1119, 277] width 45 height 61
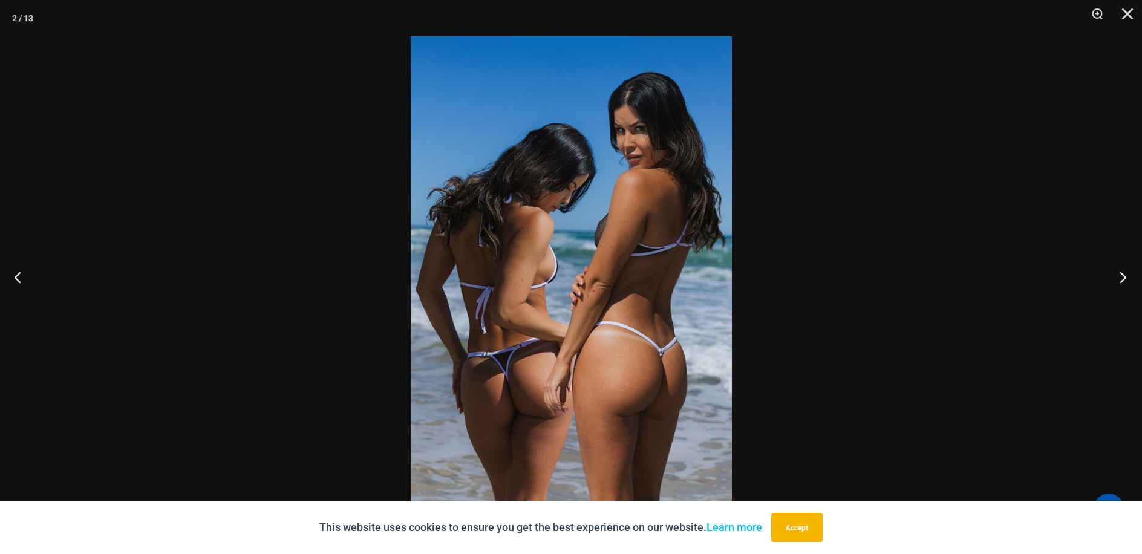
click at [1125, 281] on button "Next" at bounding box center [1119, 277] width 45 height 61
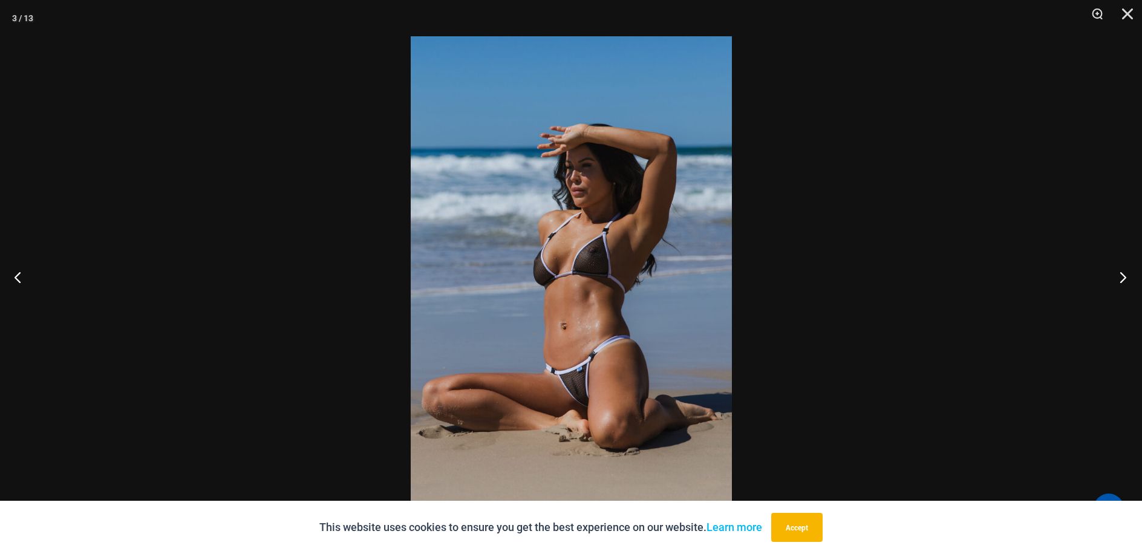
click at [1129, 280] on button "Next" at bounding box center [1119, 277] width 45 height 61
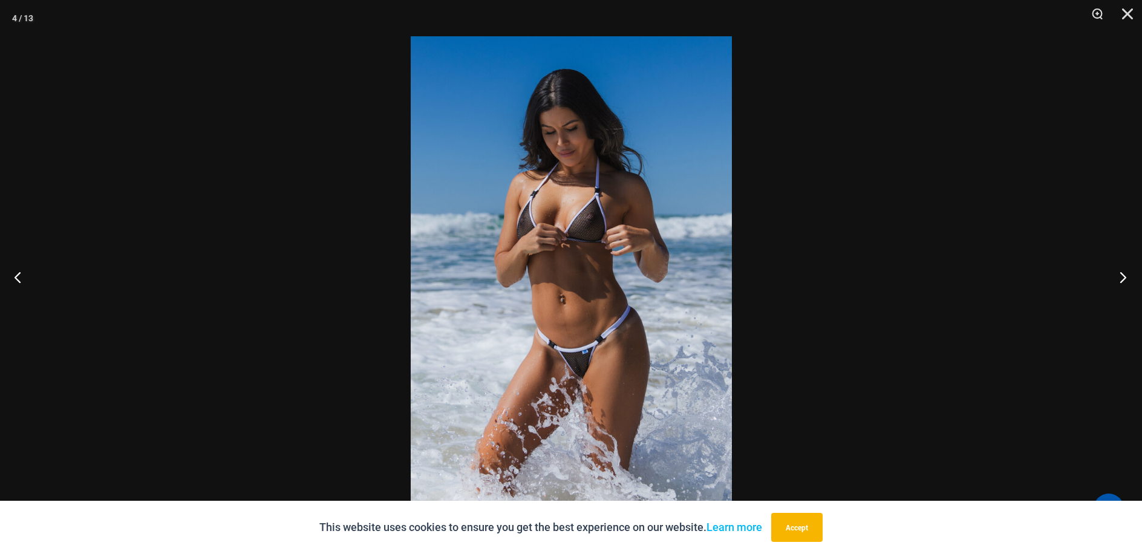
click at [1129, 280] on button "Next" at bounding box center [1119, 277] width 45 height 61
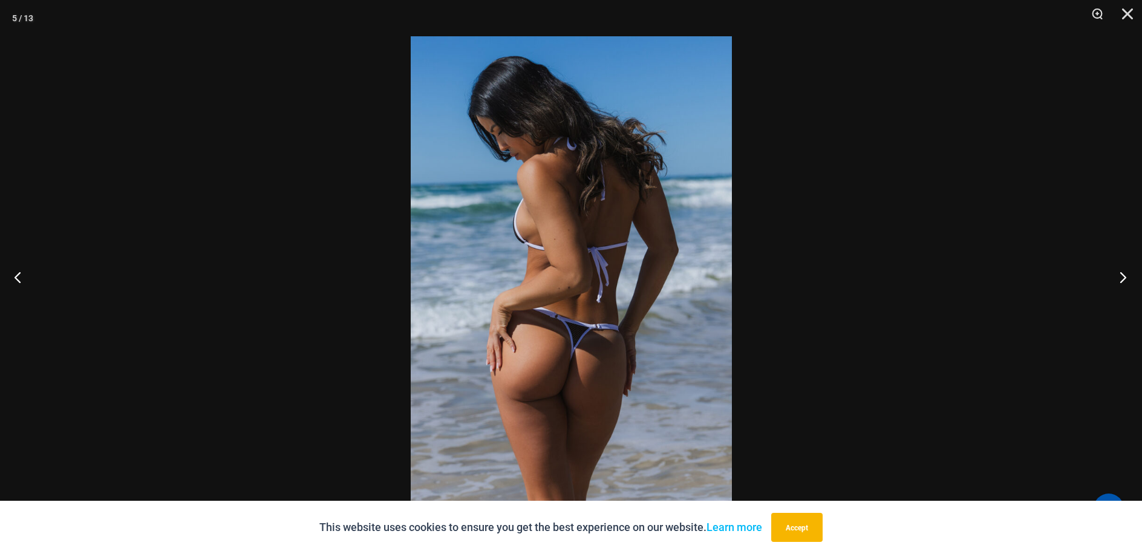
click at [1129, 280] on button "Next" at bounding box center [1119, 277] width 45 height 61
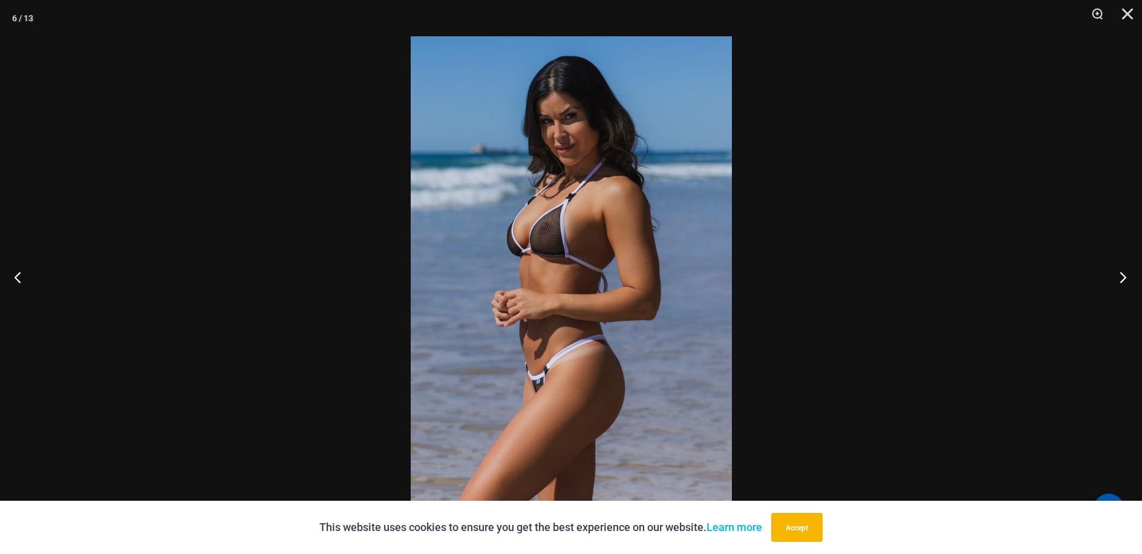
click at [1129, 280] on button "Next" at bounding box center [1119, 277] width 45 height 61
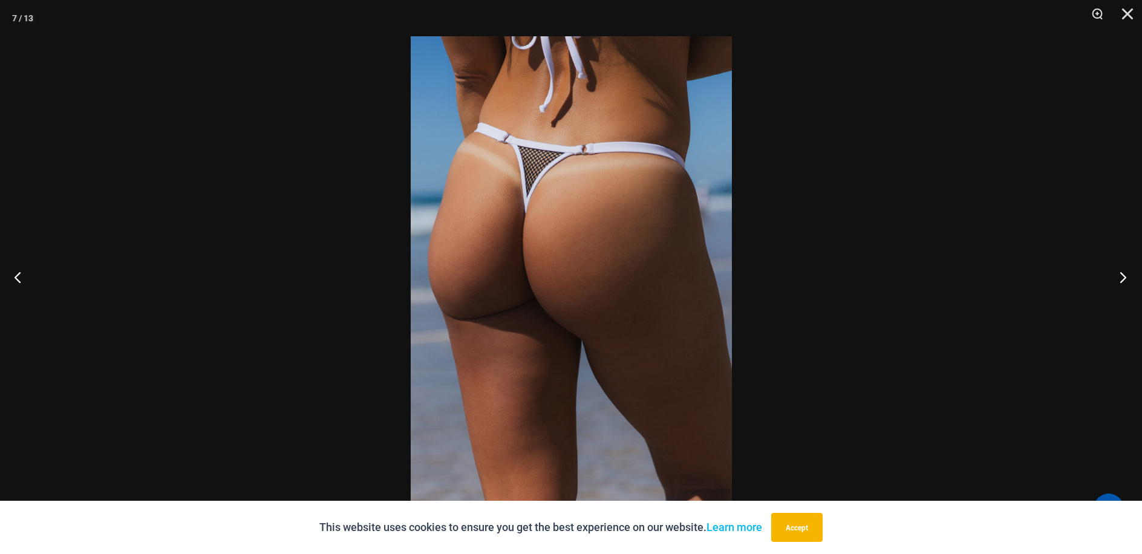
click at [1129, 280] on button "Next" at bounding box center [1119, 277] width 45 height 61
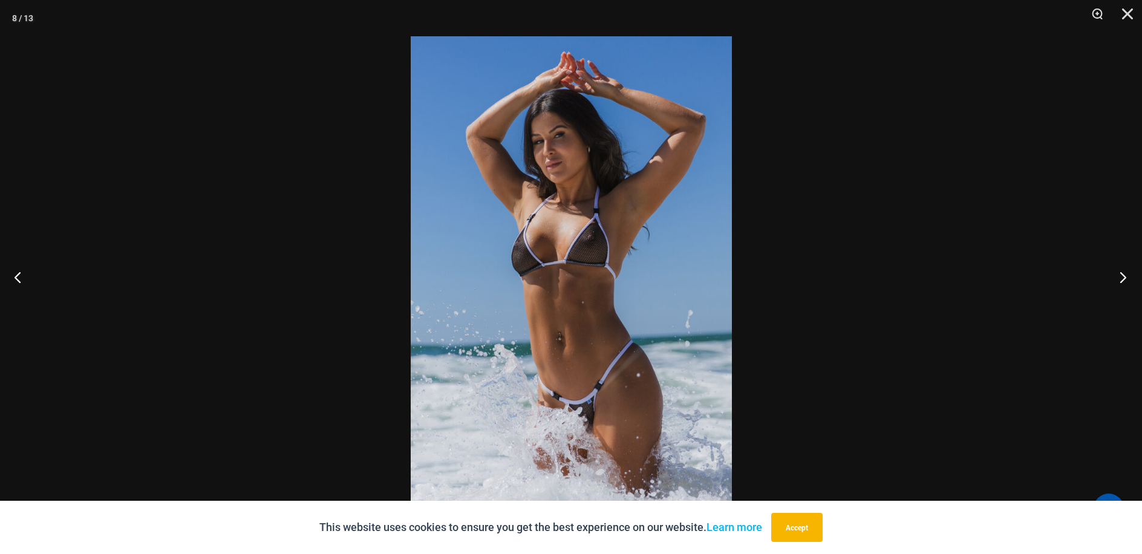
click at [1129, 280] on button "Next" at bounding box center [1119, 277] width 45 height 61
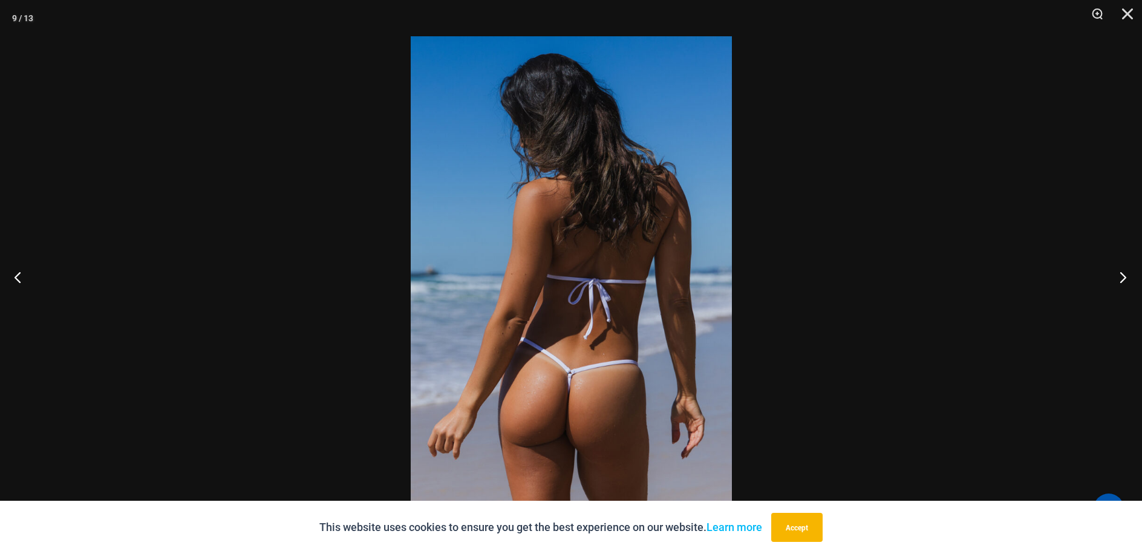
click at [1129, 280] on button "Next" at bounding box center [1119, 277] width 45 height 61
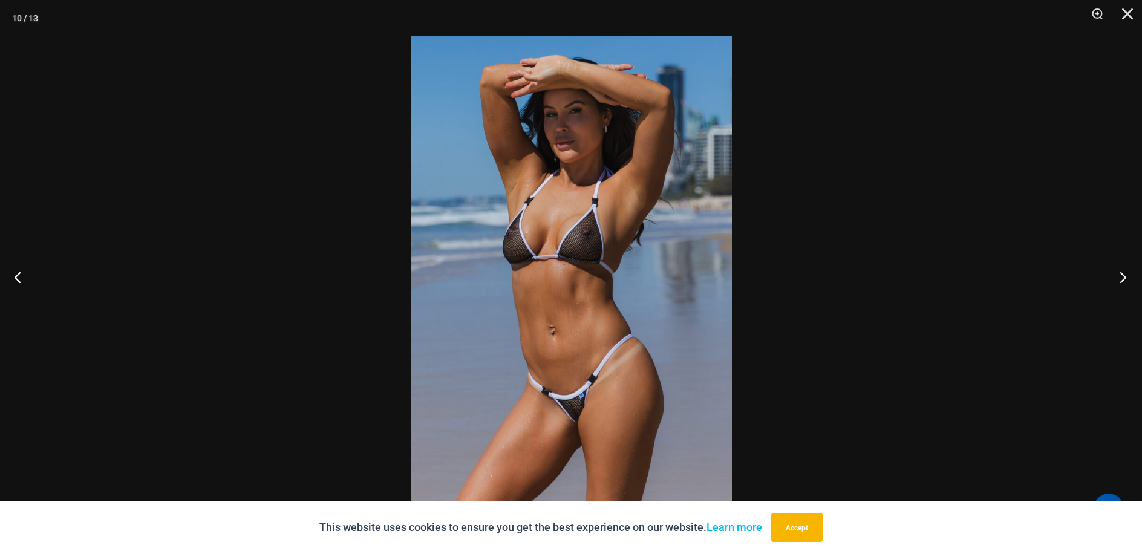
click at [1129, 280] on button "Next" at bounding box center [1119, 277] width 45 height 61
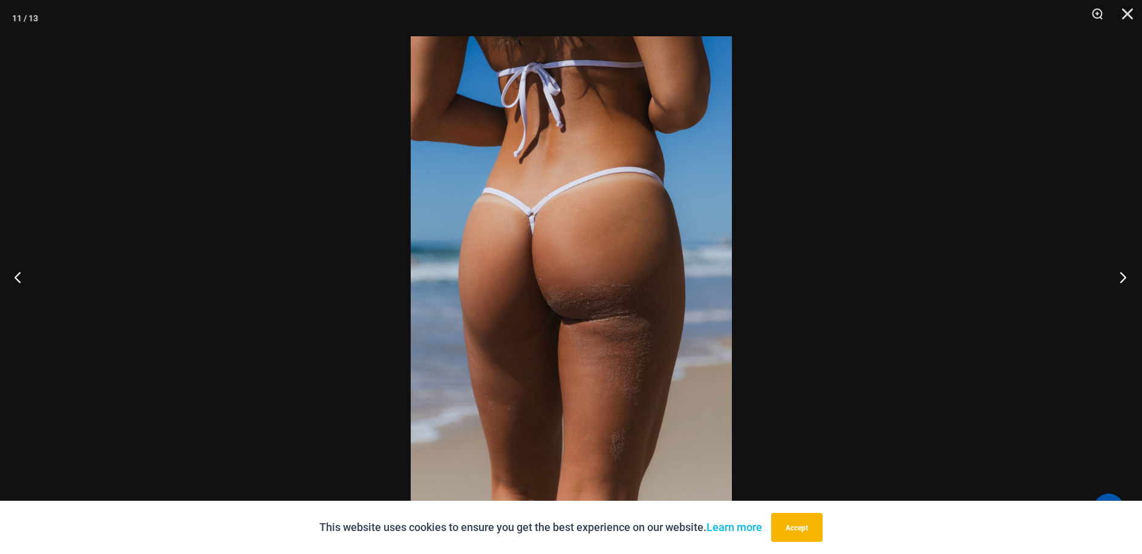
click at [1129, 280] on button "Next" at bounding box center [1119, 277] width 45 height 61
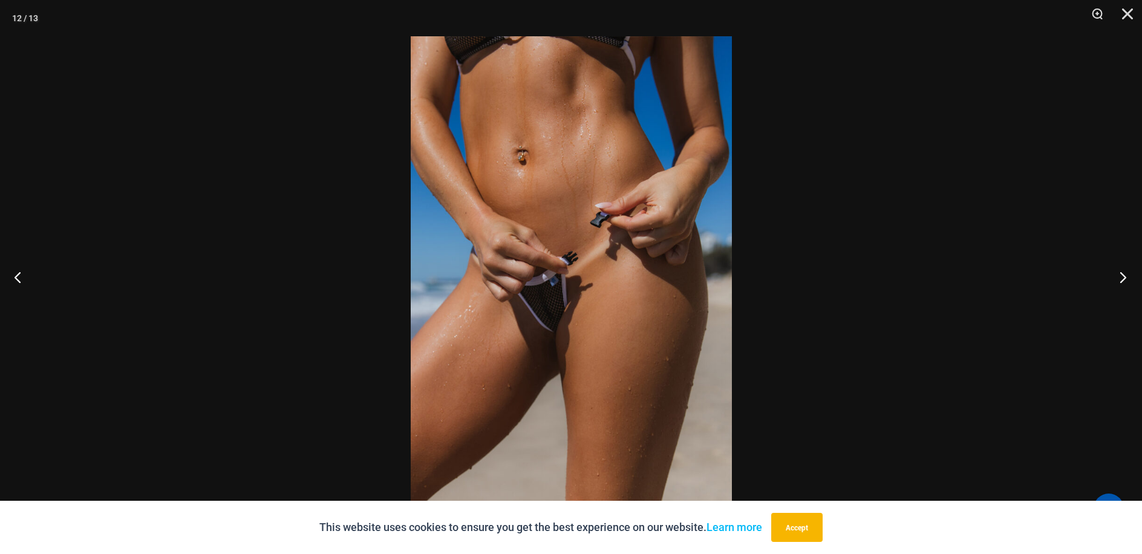
click at [1129, 280] on button "Next" at bounding box center [1119, 277] width 45 height 61
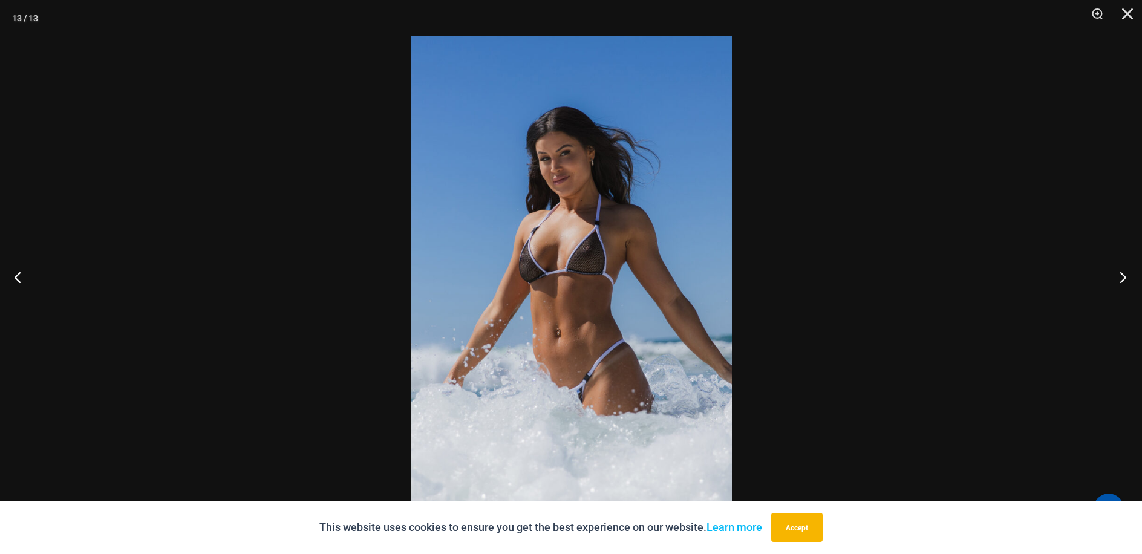
click at [1129, 280] on button "Next" at bounding box center [1119, 277] width 45 height 61
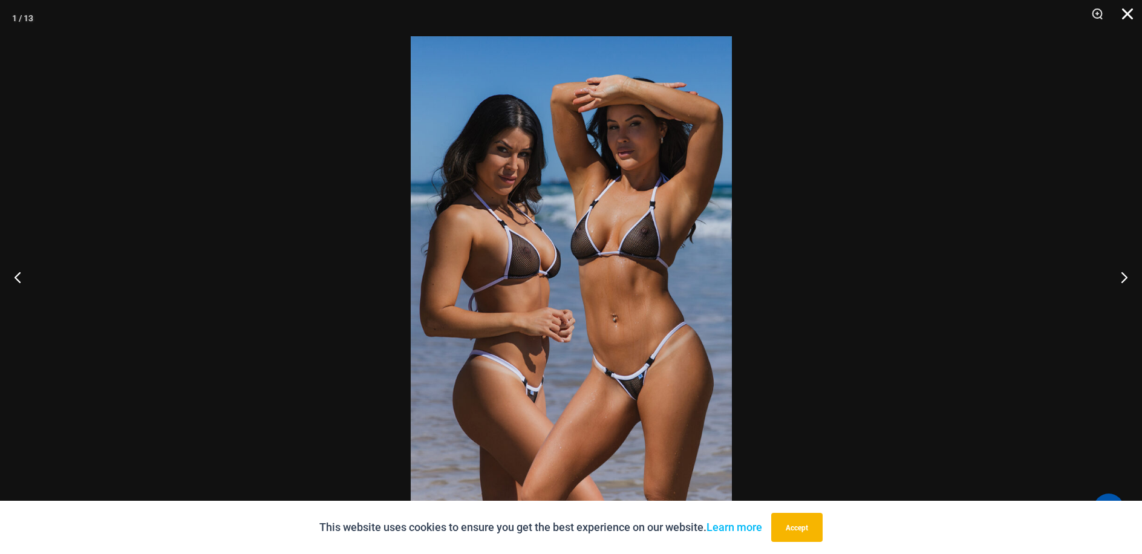
click at [1127, 14] on button "Close" at bounding box center [1123, 18] width 30 height 36
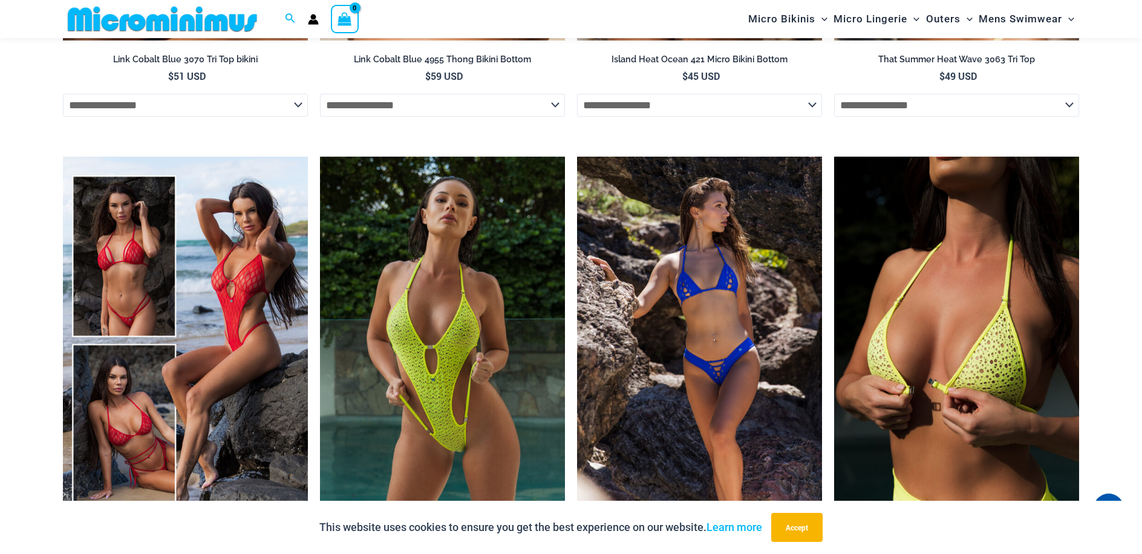
scroll to position [3256, 0]
